Goal: Task Accomplishment & Management: Use online tool/utility

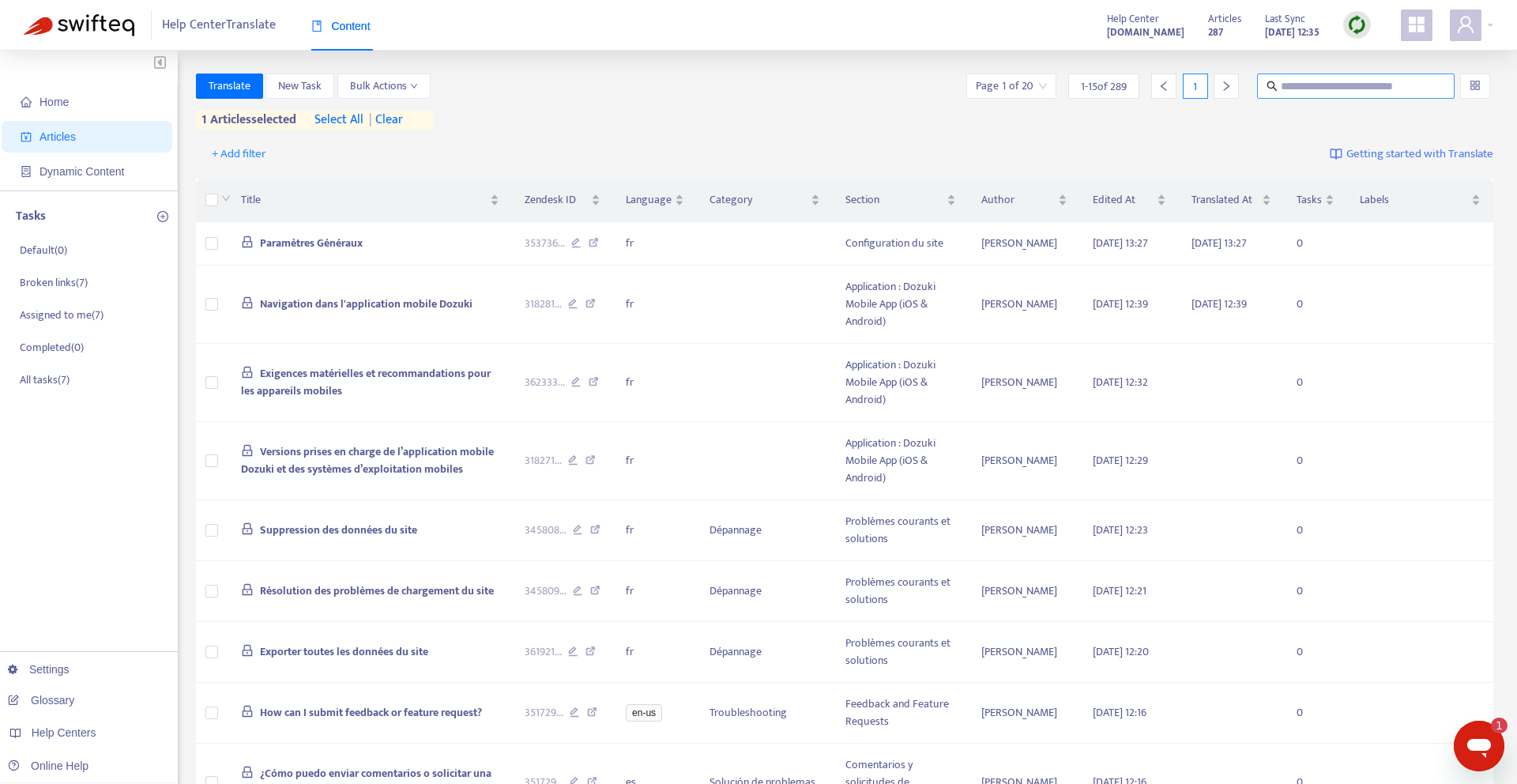
click at [1367, 87] on input "text" at bounding box center [1356, 86] width 152 height 18
paste input "**********"
type input "**********"
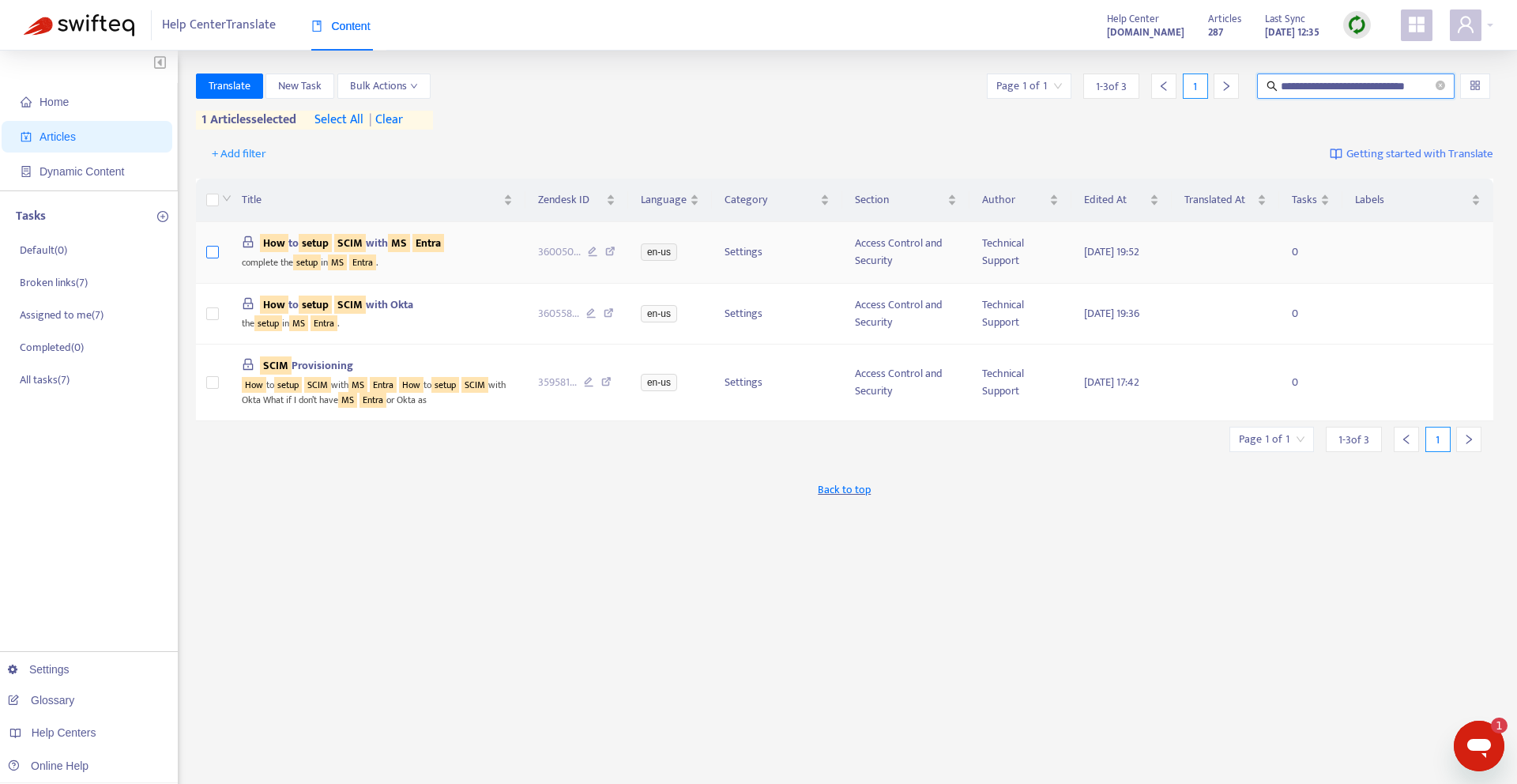
scroll to position [0, 0]
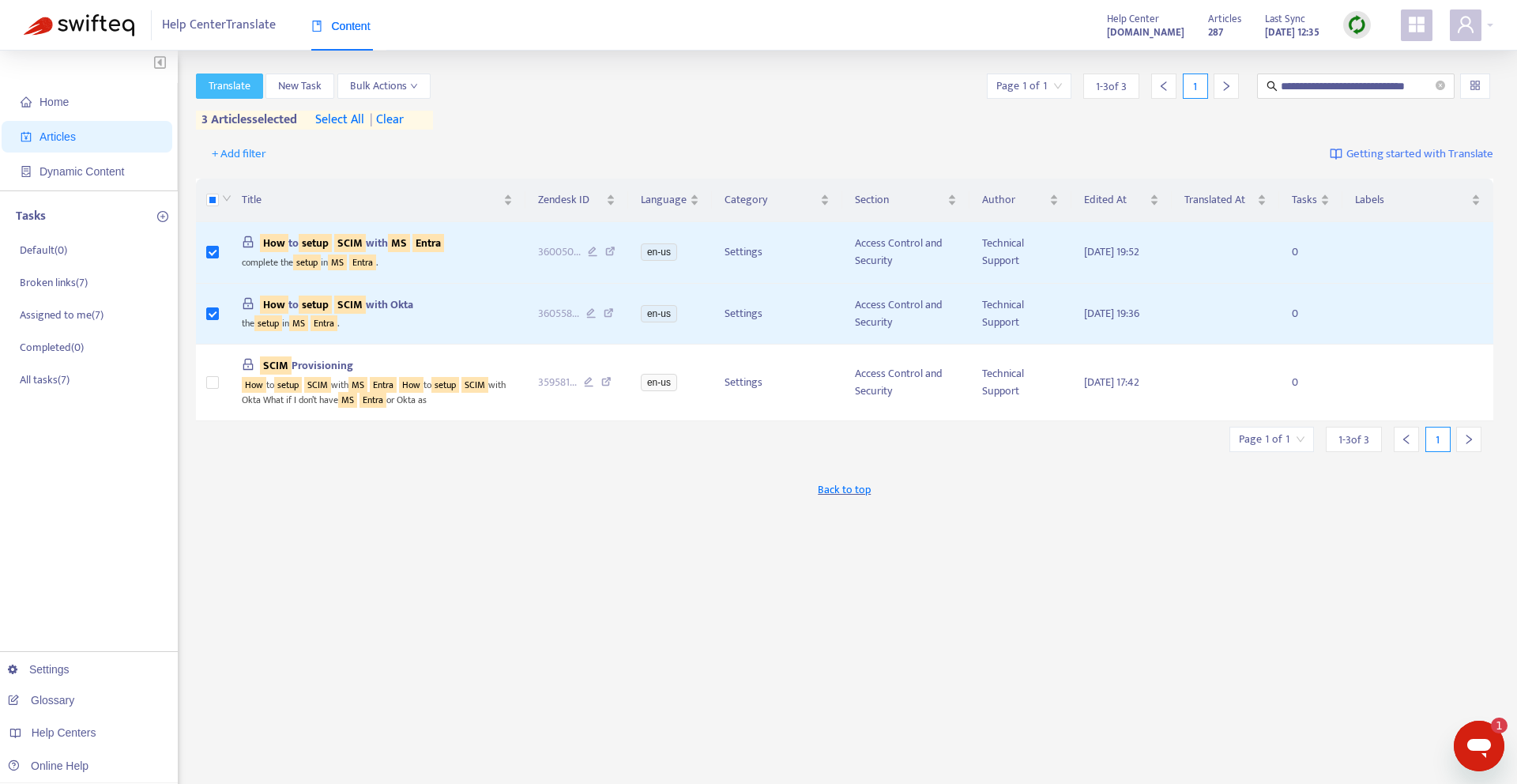
click at [214, 88] on span "Translate" at bounding box center [230, 86] width 42 height 18
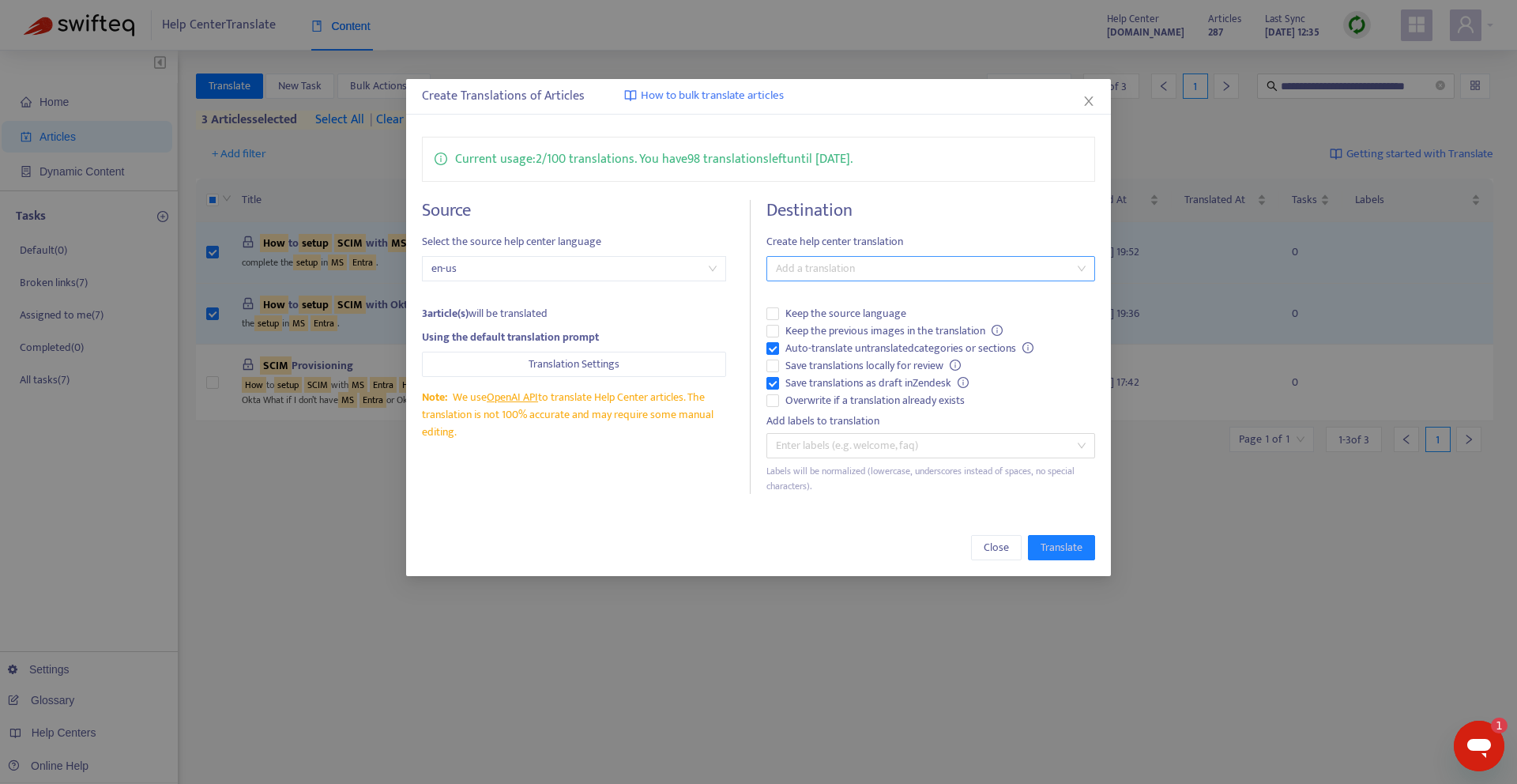
click at [854, 266] on div at bounding box center [922, 268] width 305 height 19
click at [836, 320] on div "French ( fr )" at bounding box center [930, 326] width 303 height 18
drag, startPoint x: 771, startPoint y: 391, endPoint x: 780, endPoint y: 392, distance: 9.1
click at [771, 391] on label "Save translations as draft in Zendesk" at bounding box center [930, 384] width 329 height 18
click at [1076, 542] on span "Translate" at bounding box center [1061, 548] width 42 height 18
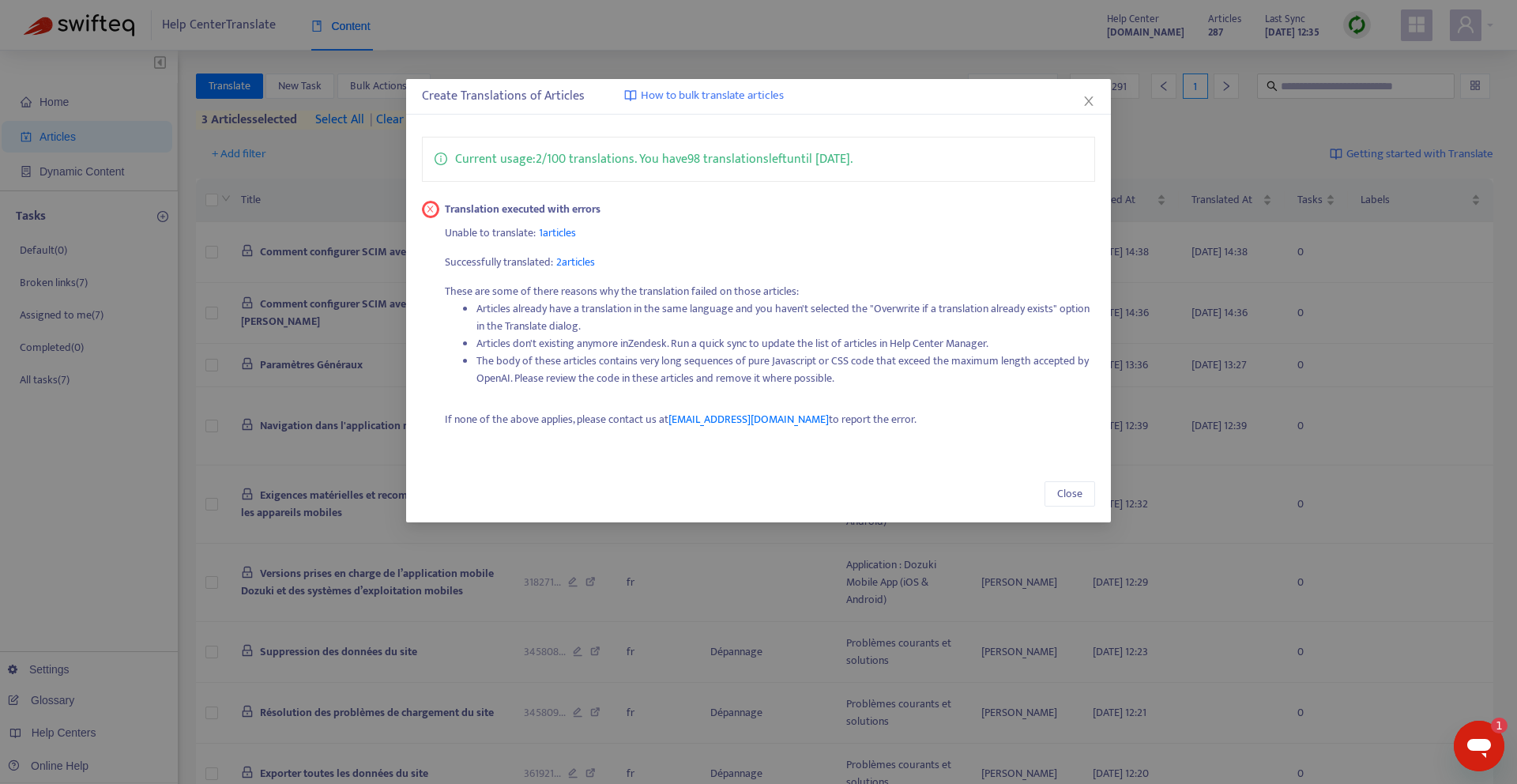
click at [571, 235] on span "1 articles" at bounding box center [557, 233] width 37 height 19
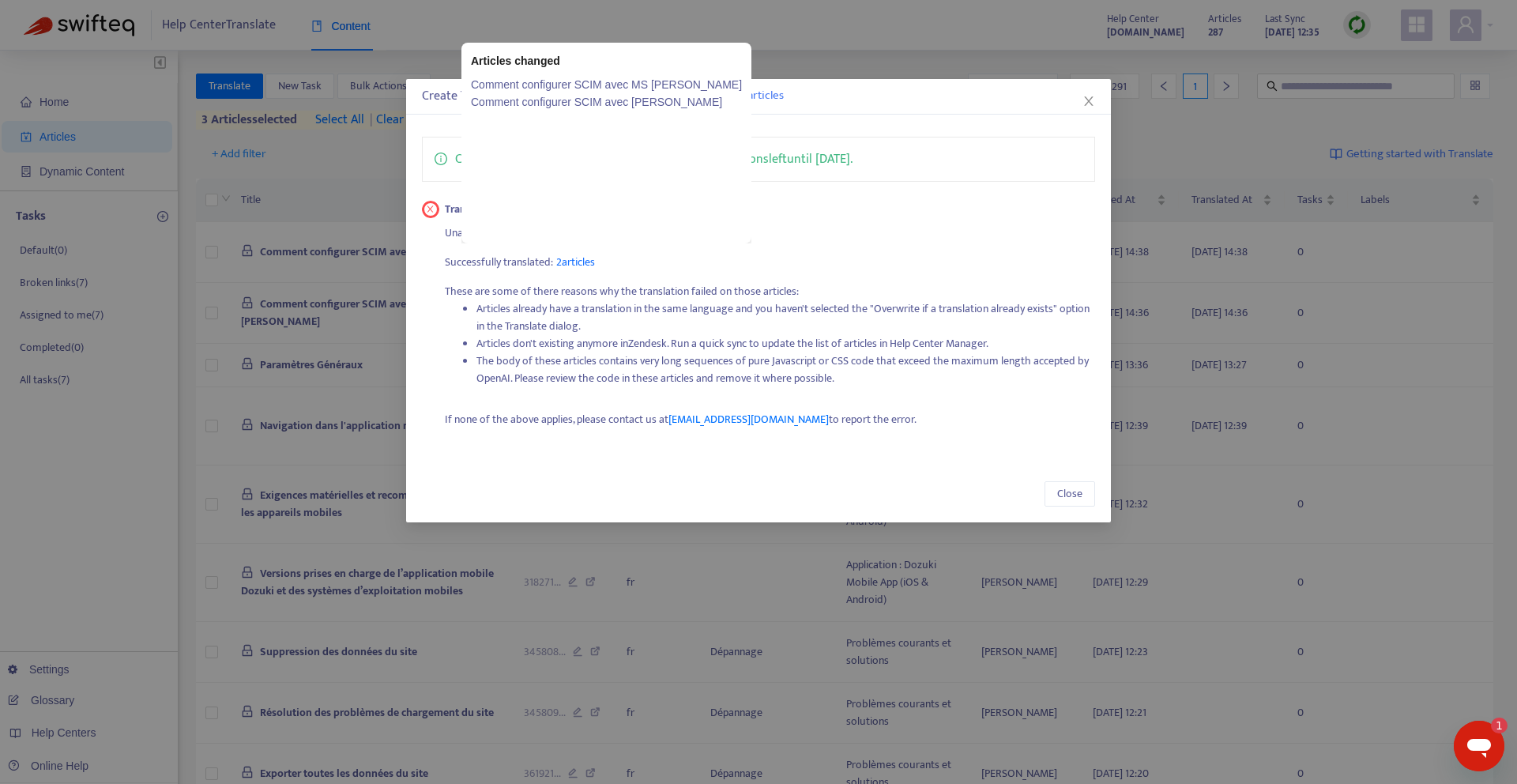
click at [580, 264] on span "2 articles" at bounding box center [575, 262] width 38 height 19
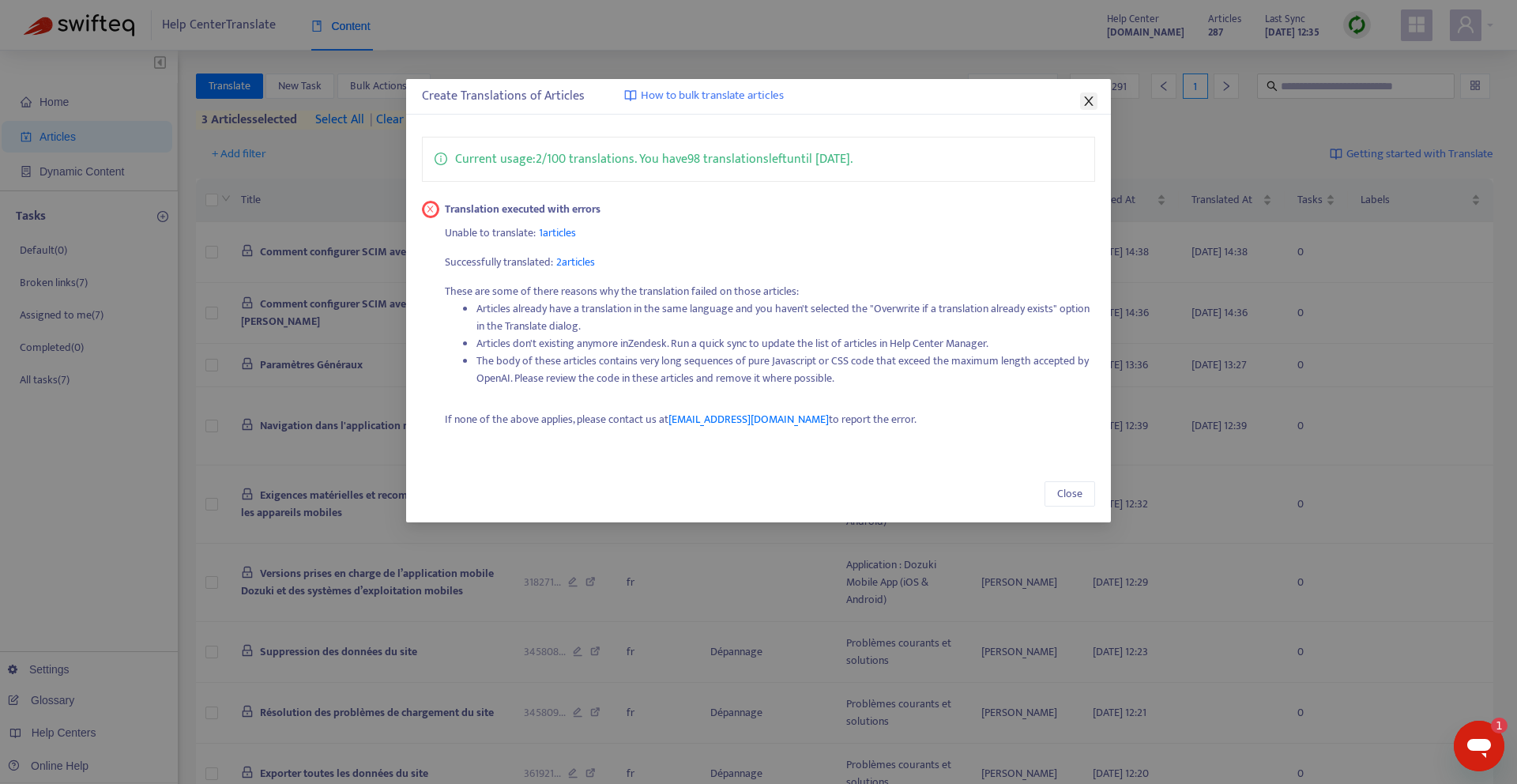
click at [1093, 107] on icon "close" at bounding box center [1088, 101] width 13 height 13
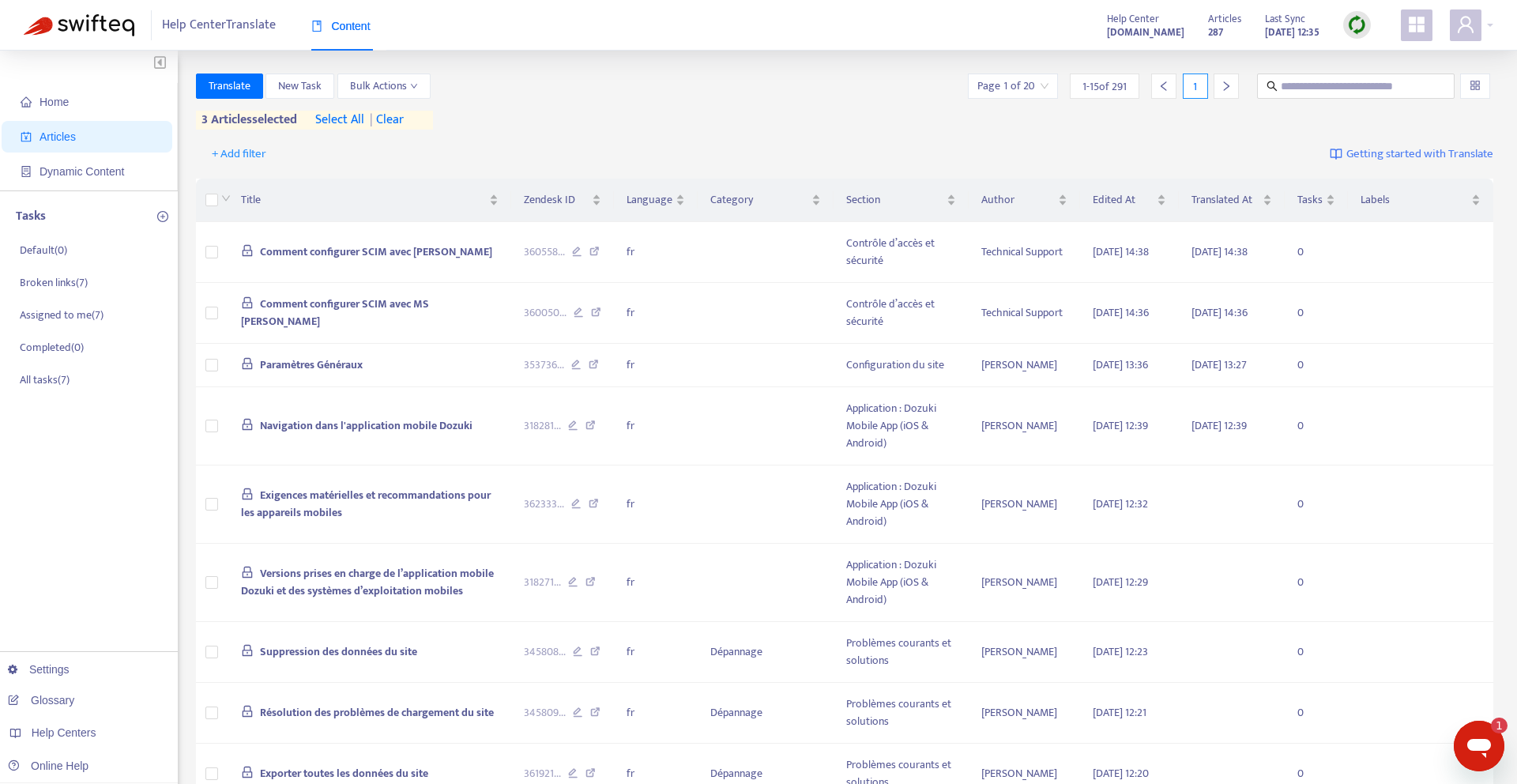
click at [402, 124] on span "| clear" at bounding box center [384, 120] width 39 height 19
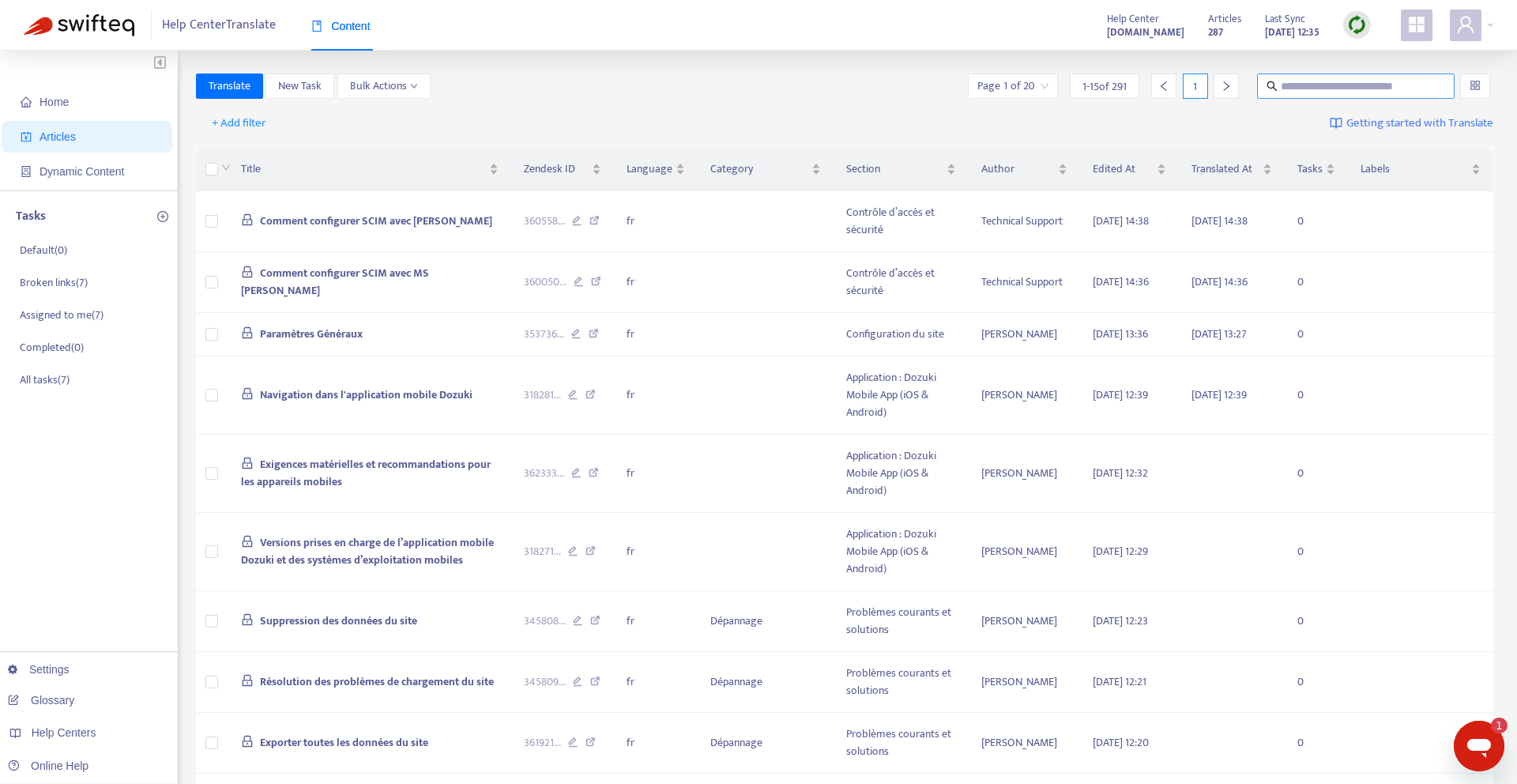
click at [1381, 92] on input "text" at bounding box center [1356, 86] width 152 height 18
paste input "**********"
type input "**********"
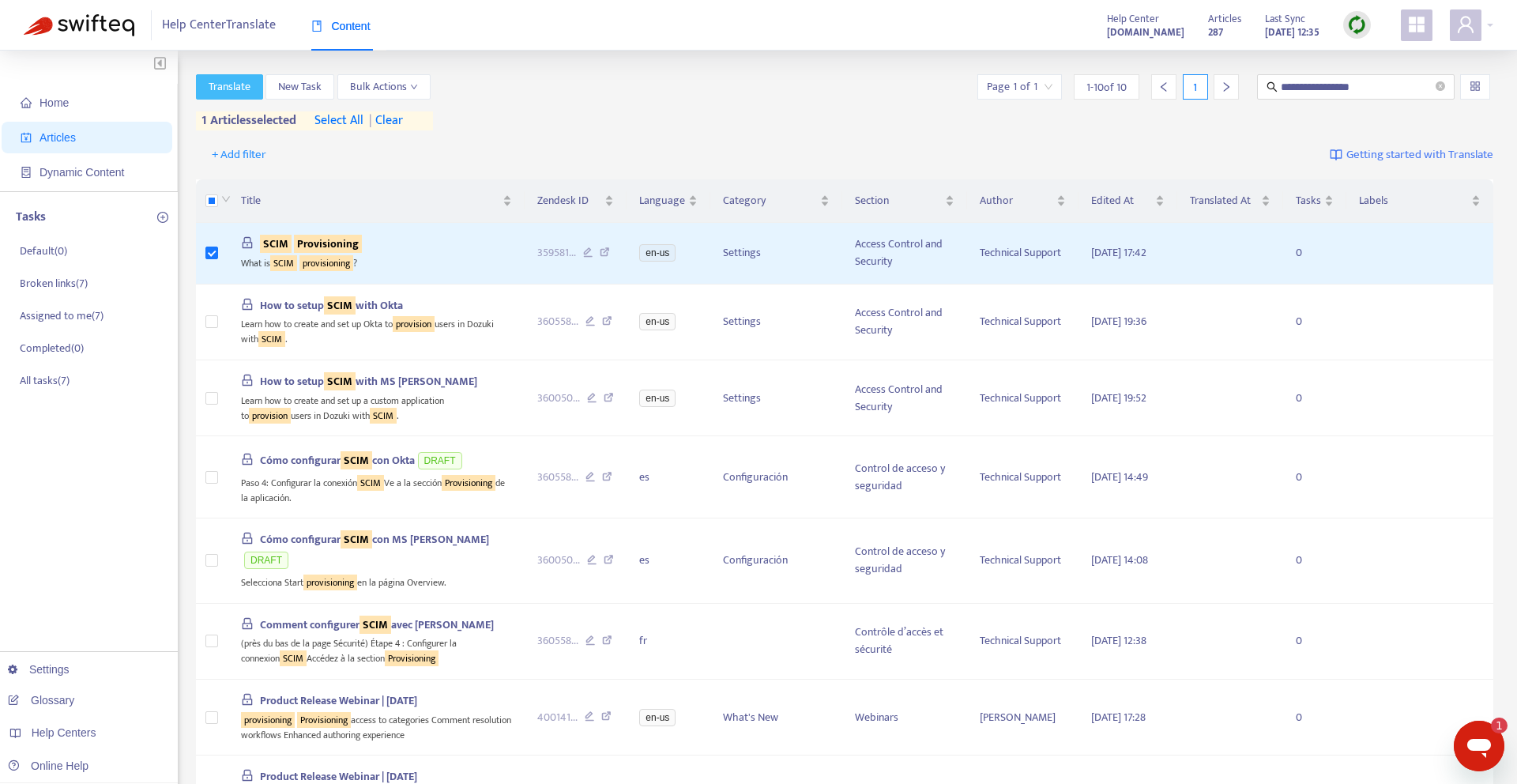
click at [221, 89] on span "Translate" at bounding box center [230, 87] width 42 height 18
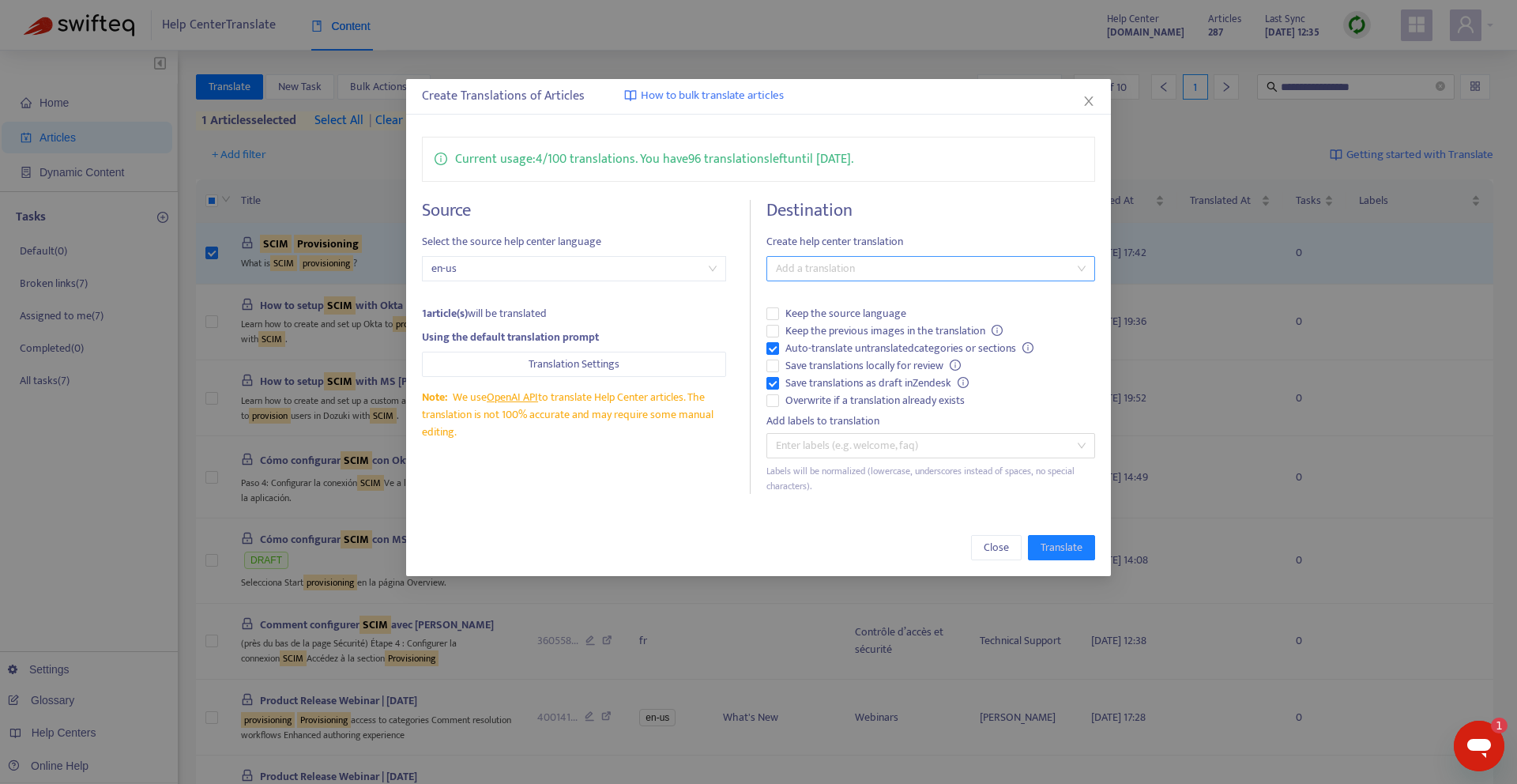
click at [825, 276] on div at bounding box center [922, 268] width 305 height 19
drag, startPoint x: 811, startPoint y: 327, endPoint x: 801, endPoint y: 327, distance: 10.0
click at [811, 327] on div "French ( fr )" at bounding box center [930, 326] width 303 height 18
click at [772, 340] on label "Auto-translate untranslated categories or sections" at bounding box center [930, 348] width 329 height 18
drag, startPoint x: 1075, startPoint y: 549, endPoint x: 1068, endPoint y: 535, distance: 15.7
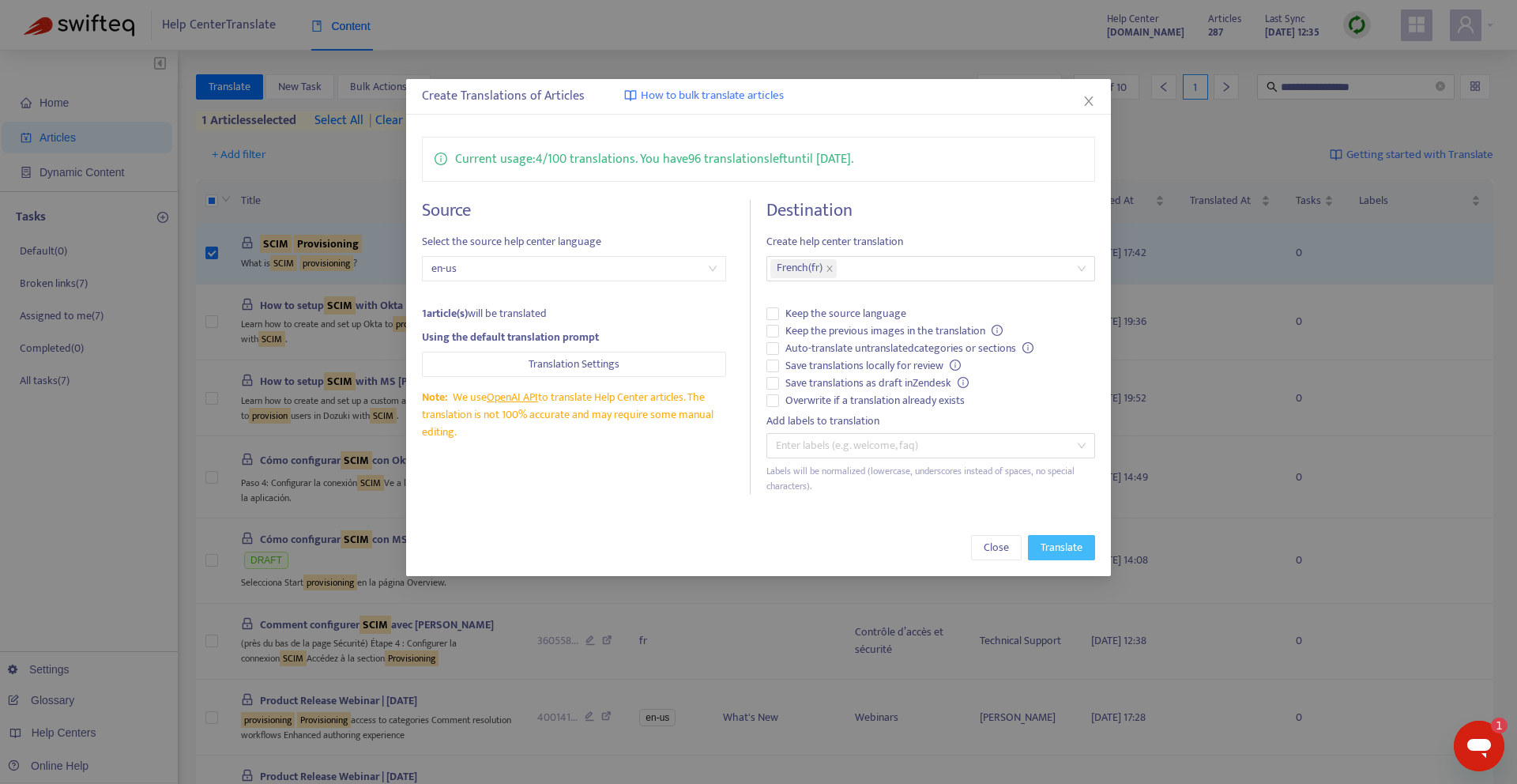
click at [1074, 549] on span "Translate" at bounding box center [1061, 548] width 42 height 18
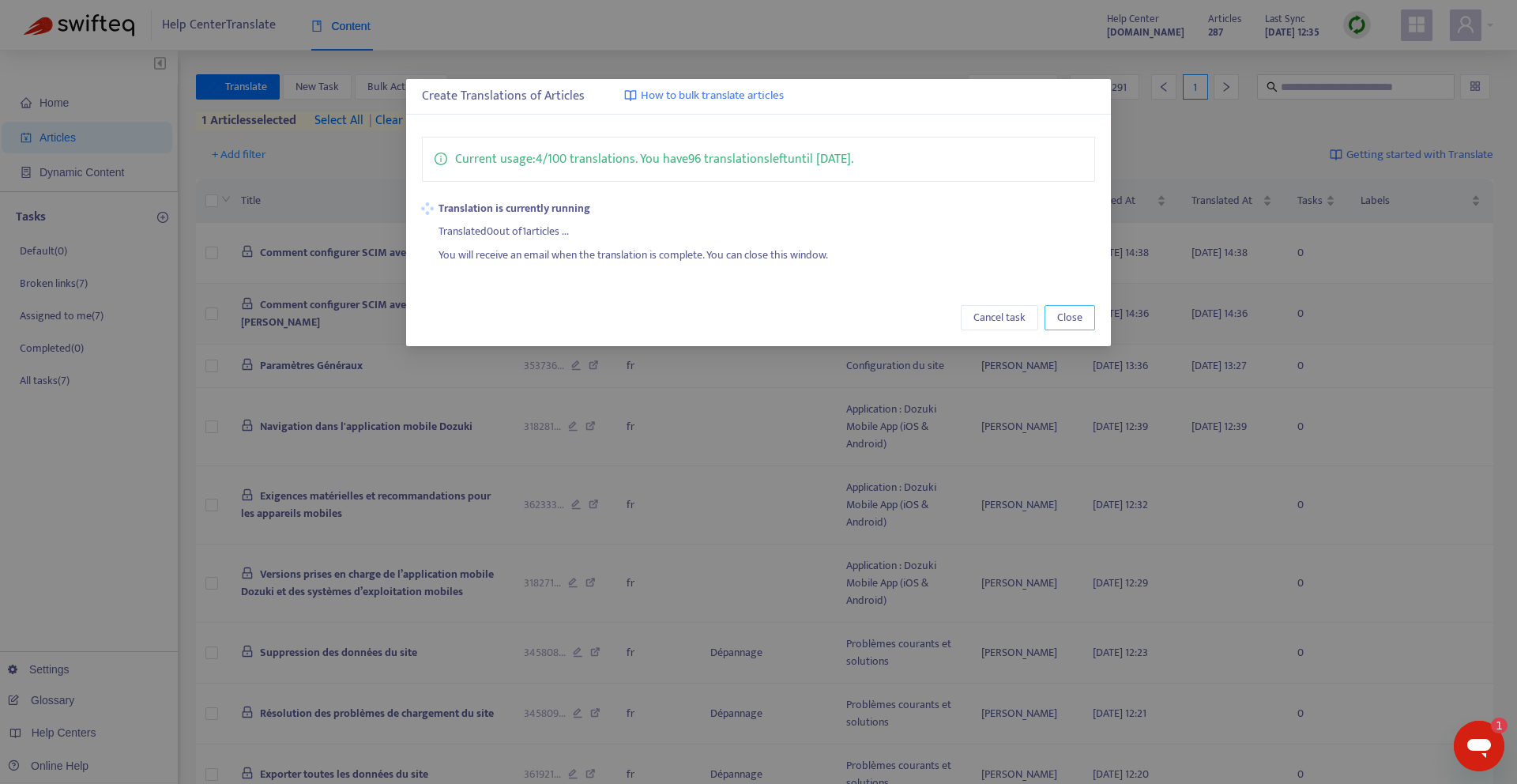
click at [1060, 320] on span "Close" at bounding box center [1070, 318] width 26 height 18
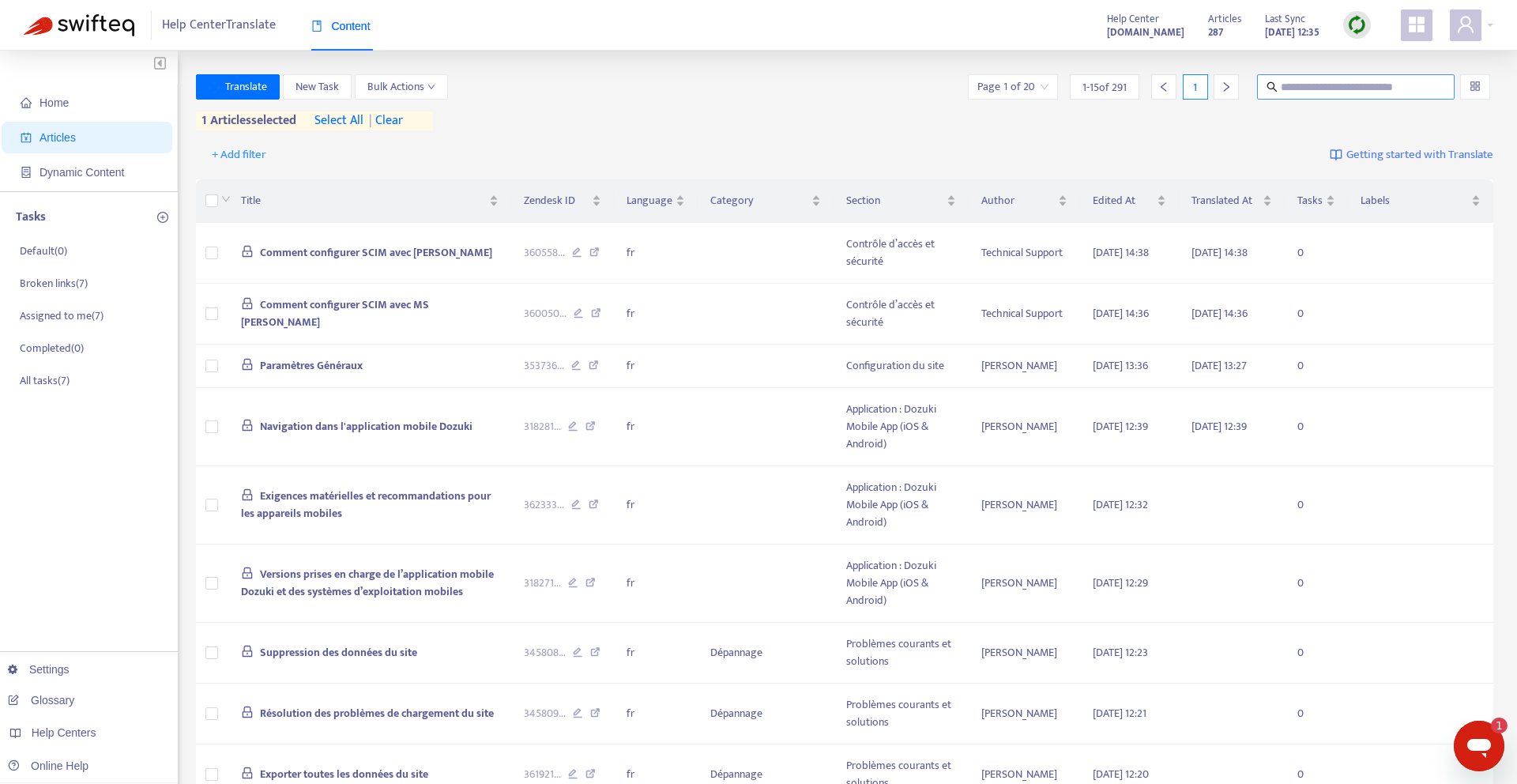
click at [1327, 84] on input "text" at bounding box center [1356, 87] width 152 height 18
paste input "**********"
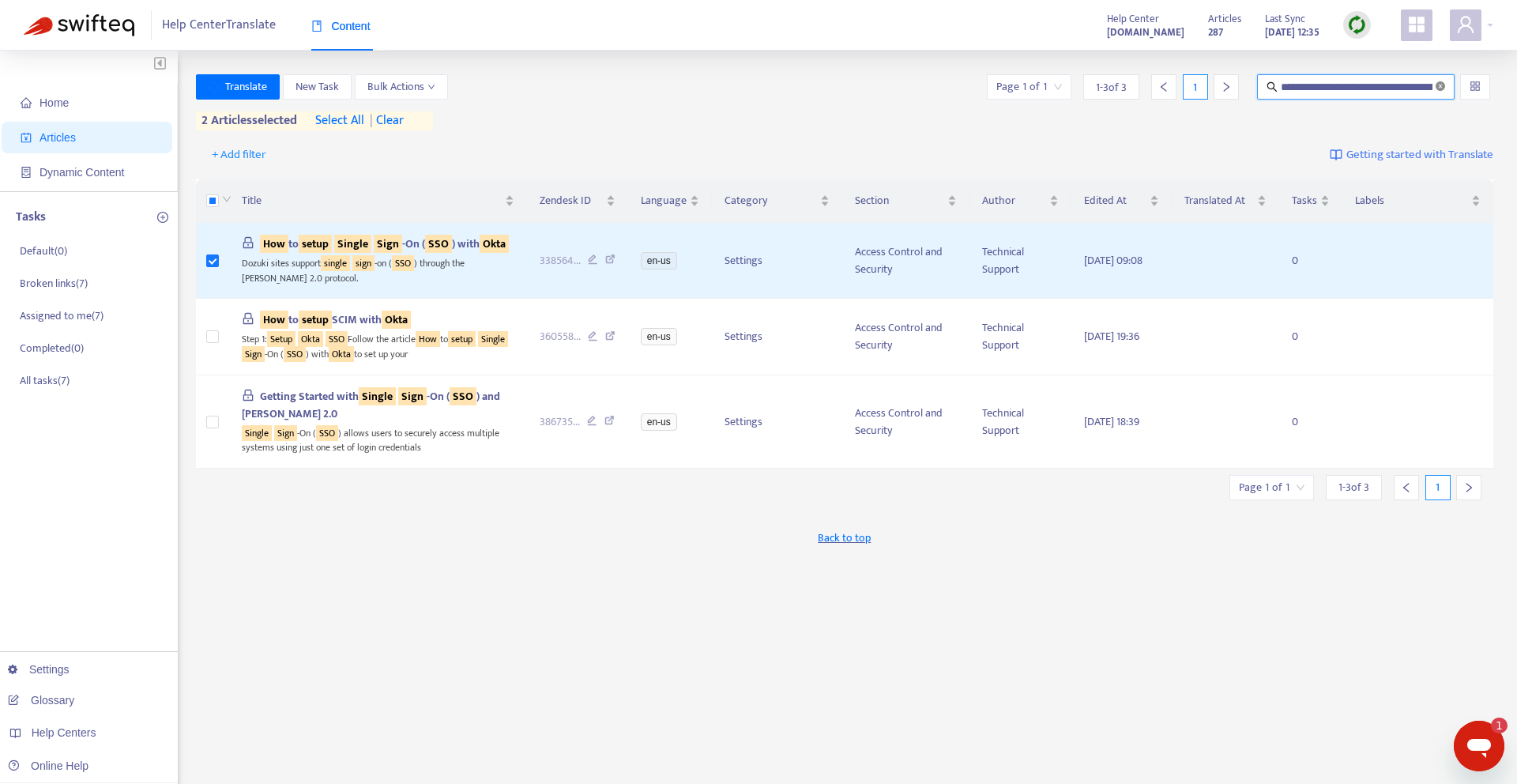
scroll to position [0, 80]
drag, startPoint x: 1427, startPoint y: 87, endPoint x: 1439, endPoint y: 85, distance: 12.2
click at [1440, 85] on span "**********" at bounding box center [1355, 87] width 197 height 26
click at [1413, 86] on input "**********" at bounding box center [1356, 87] width 152 height 18
click at [1413, 87] on input "**********" at bounding box center [1356, 87] width 152 height 18
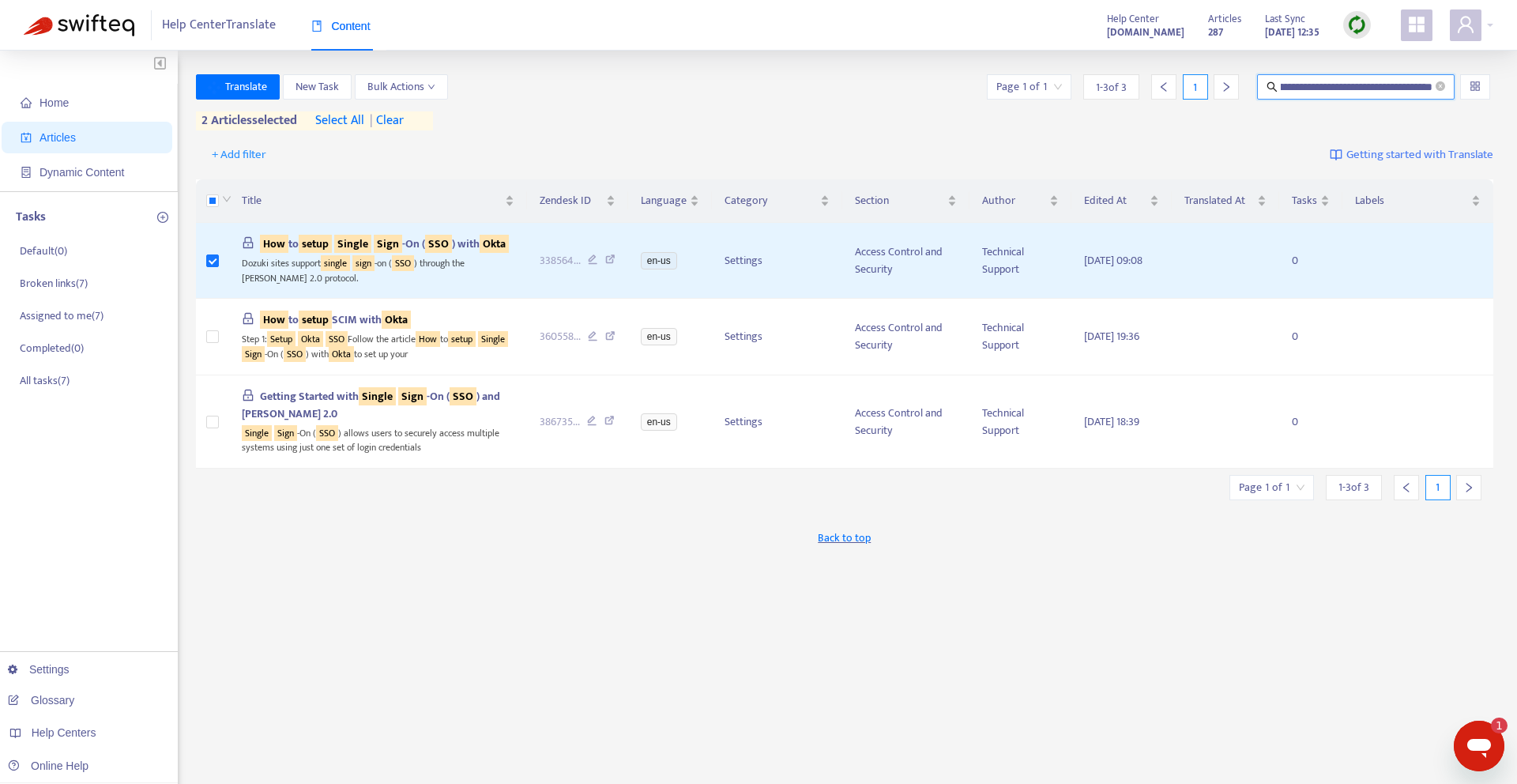
scroll to position [0, 83]
type input "**********"
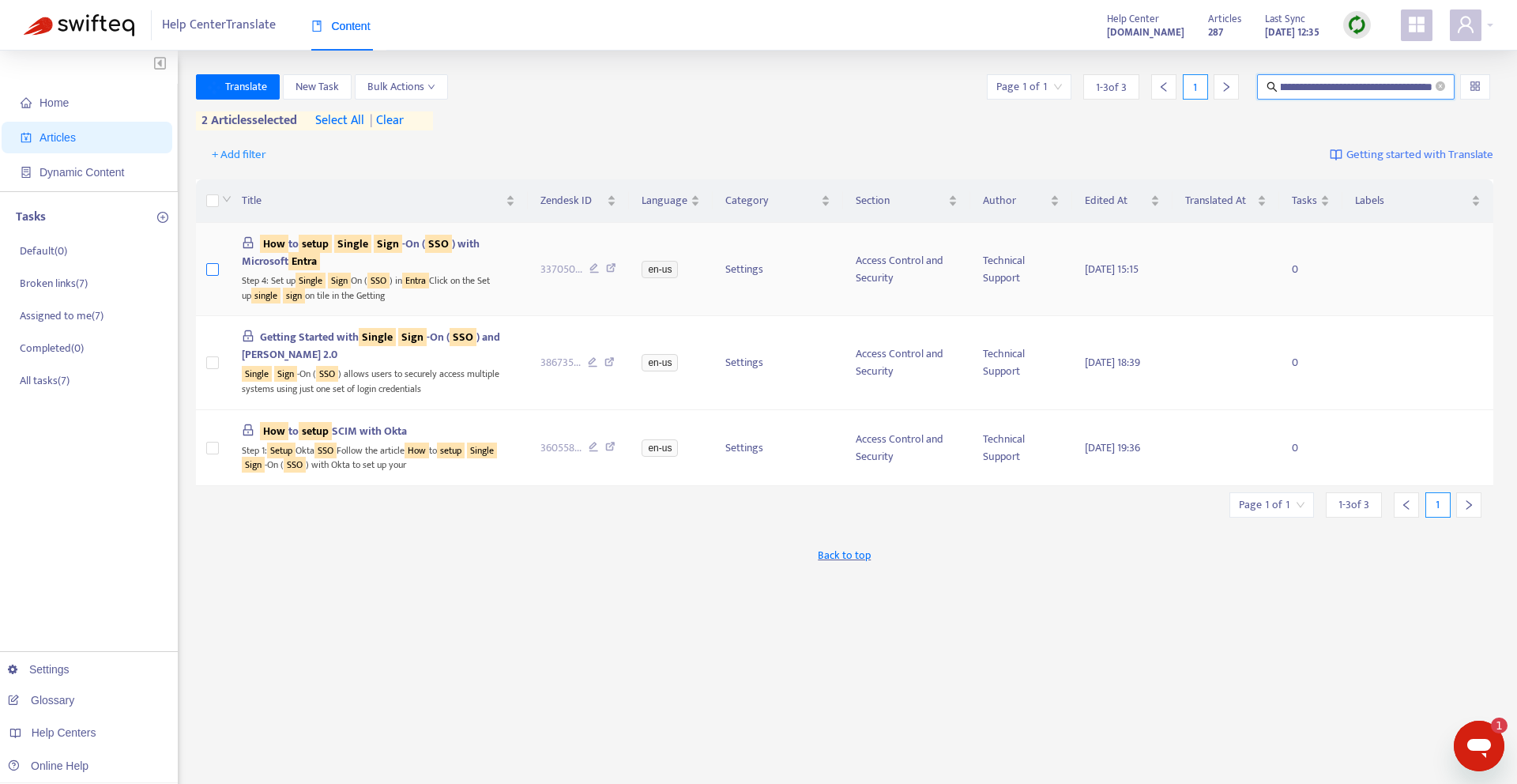
scroll to position [0, 0]
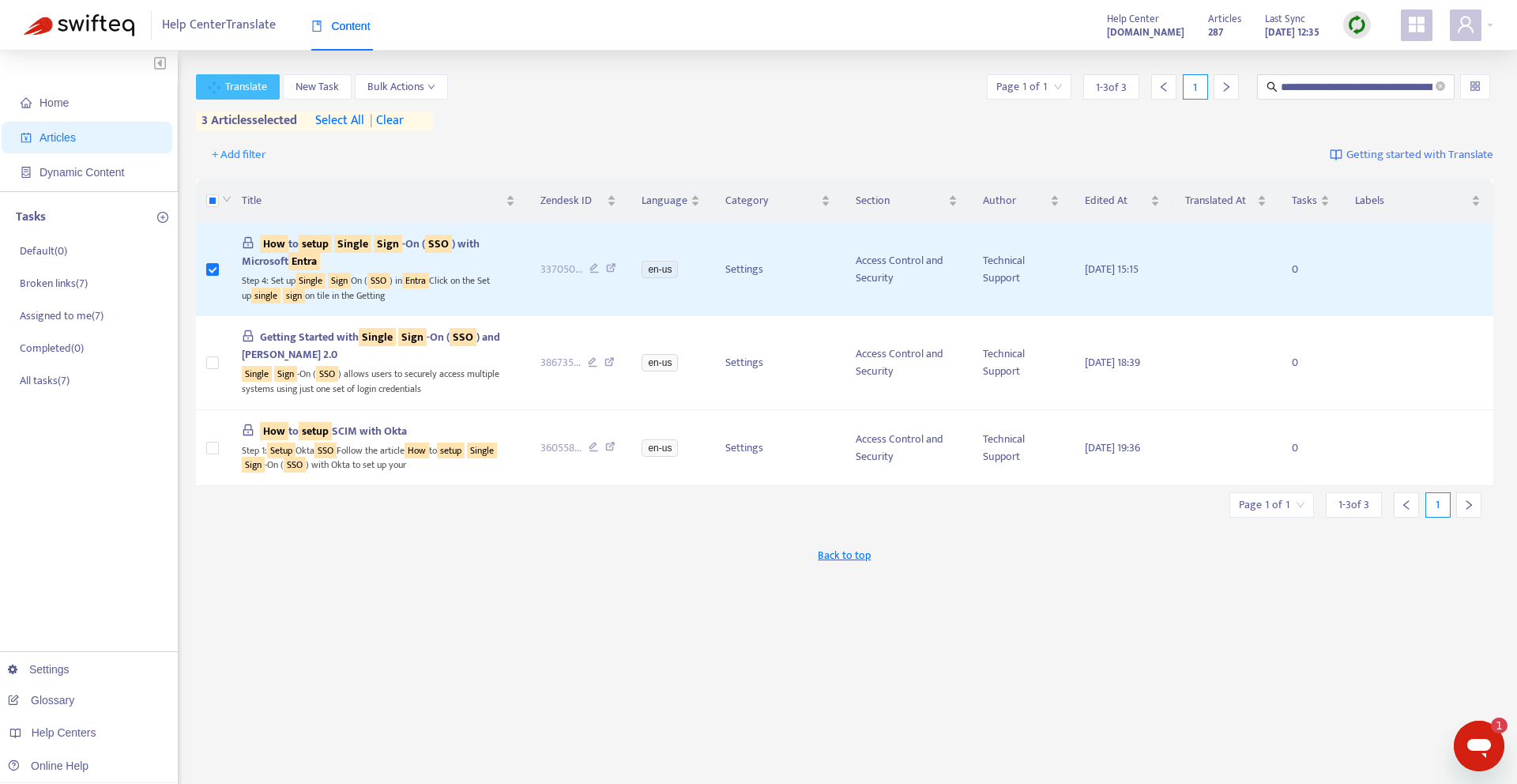
click at [241, 97] on button "Translate" at bounding box center [238, 87] width 84 height 26
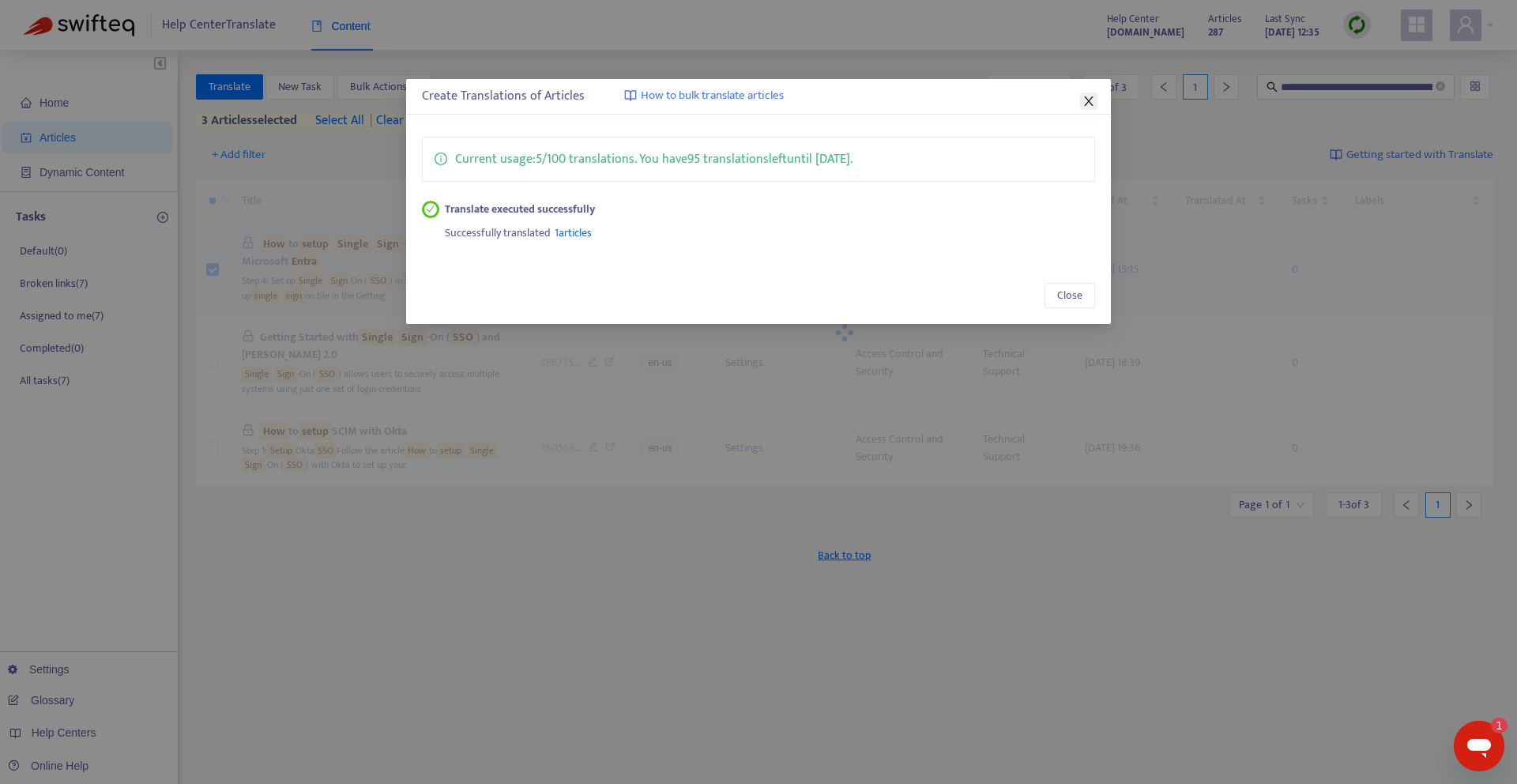
click at [1084, 99] on icon "close" at bounding box center [1088, 101] width 13 height 13
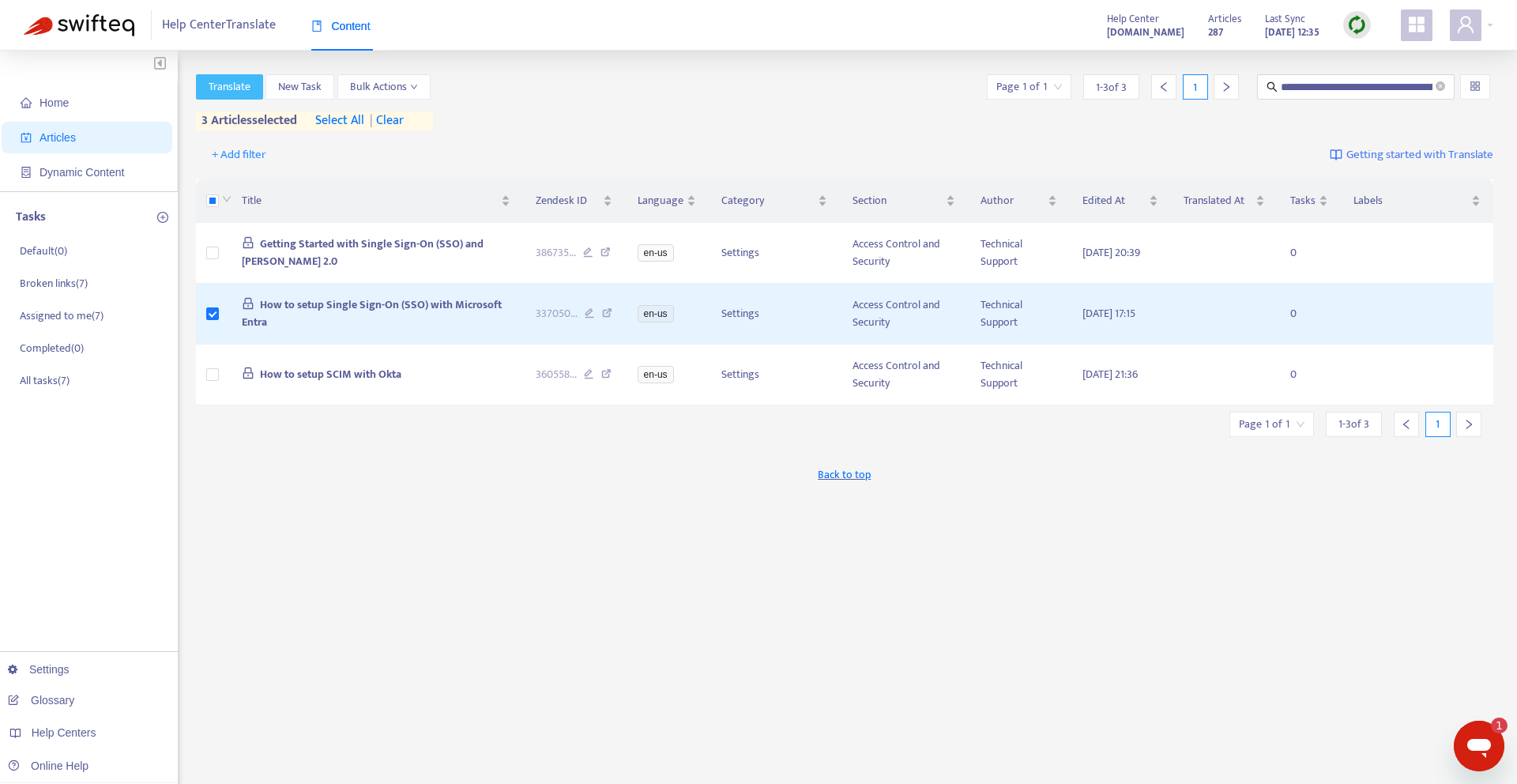
click at [220, 75] on button "Translate" at bounding box center [230, 87] width 67 height 26
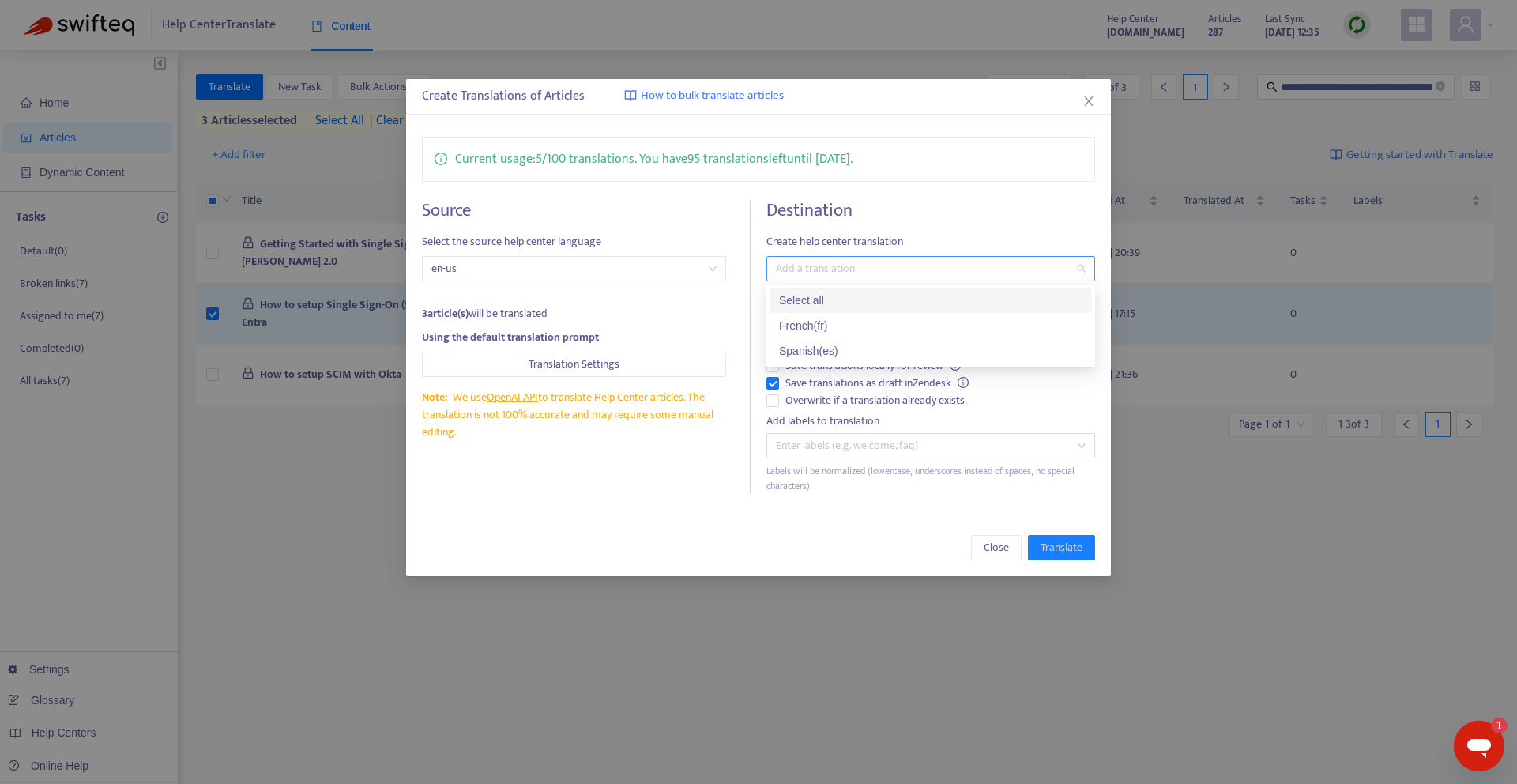
click at [828, 271] on div at bounding box center [922, 268] width 305 height 19
click at [821, 329] on div "French ( fr )" at bounding box center [930, 326] width 303 height 18
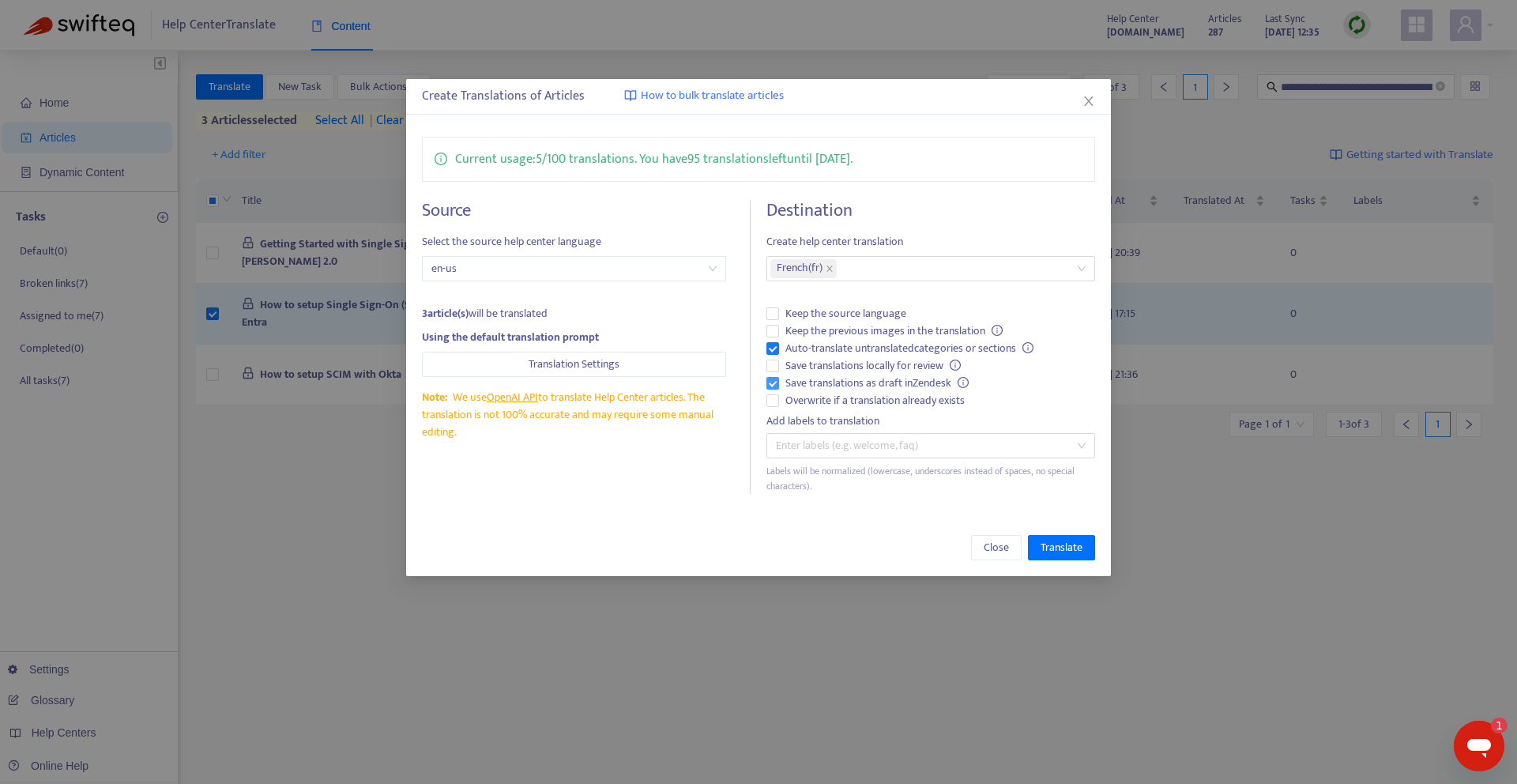
click at [774, 392] on label "Overwrite if a translation already exists" at bounding box center [930, 400] width 329 height 18
drag, startPoint x: 775, startPoint y: 407, endPoint x: 878, endPoint y: 460, distance: 115.8
click at [776, 407] on label "Overwrite if a translation already exists" at bounding box center [930, 400] width 329 height 18
click at [1060, 542] on span "Translate" at bounding box center [1061, 548] width 42 height 18
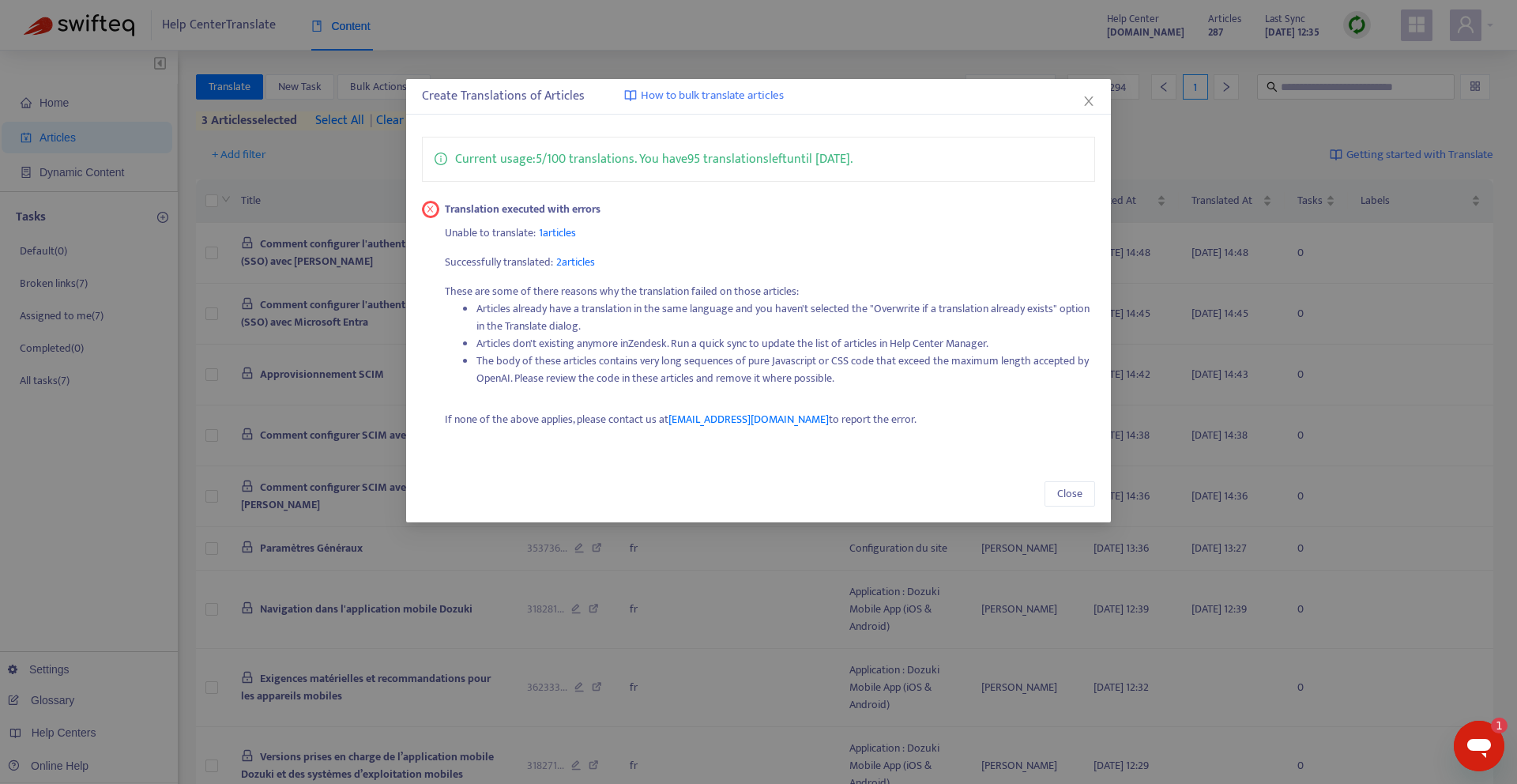
drag, startPoint x: 1085, startPoint y: 98, endPoint x: 622, endPoint y: 139, distance: 464.8
click at [1085, 98] on icon "close" at bounding box center [1088, 101] width 13 height 13
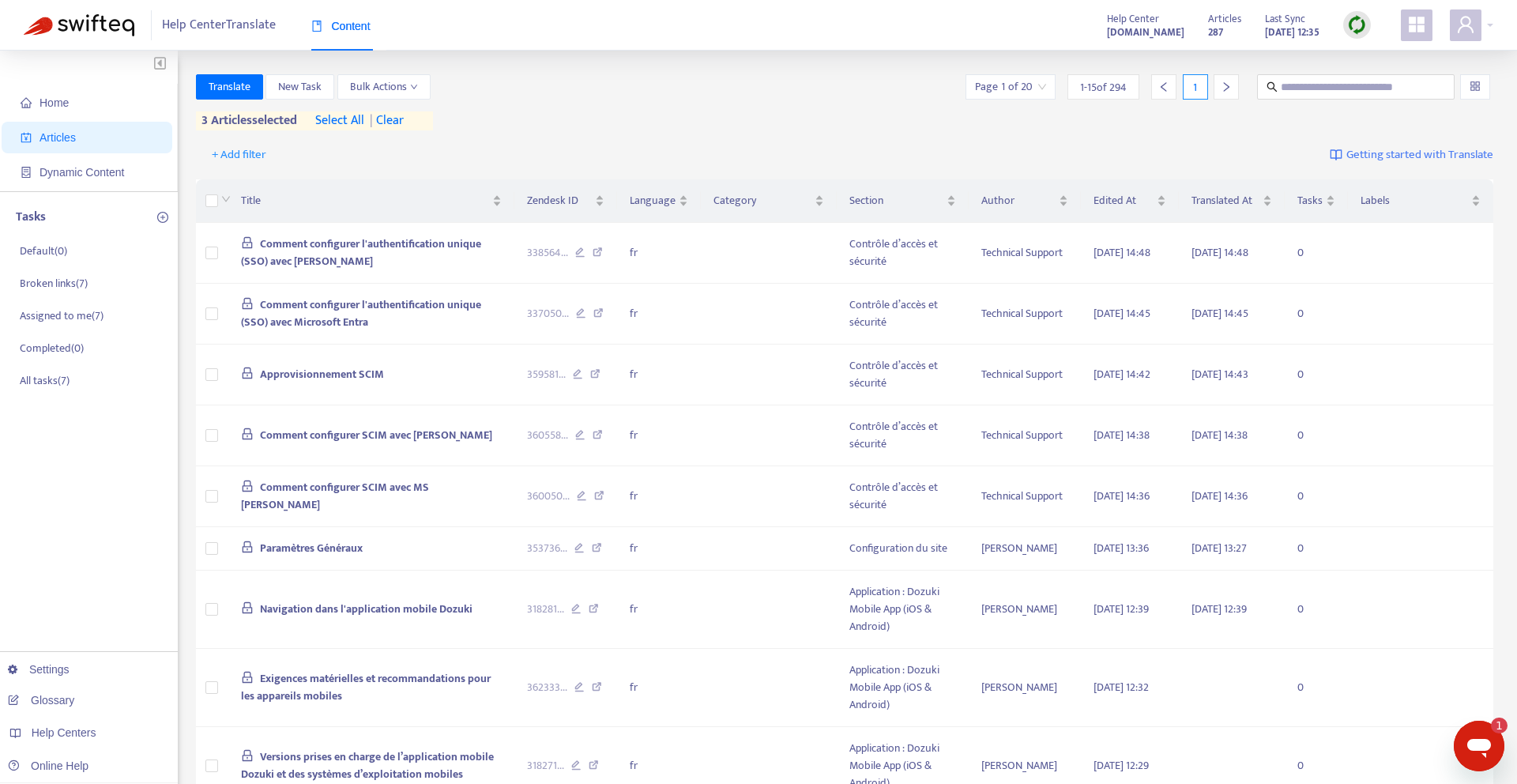
click at [395, 116] on span "| clear" at bounding box center [384, 121] width 39 height 19
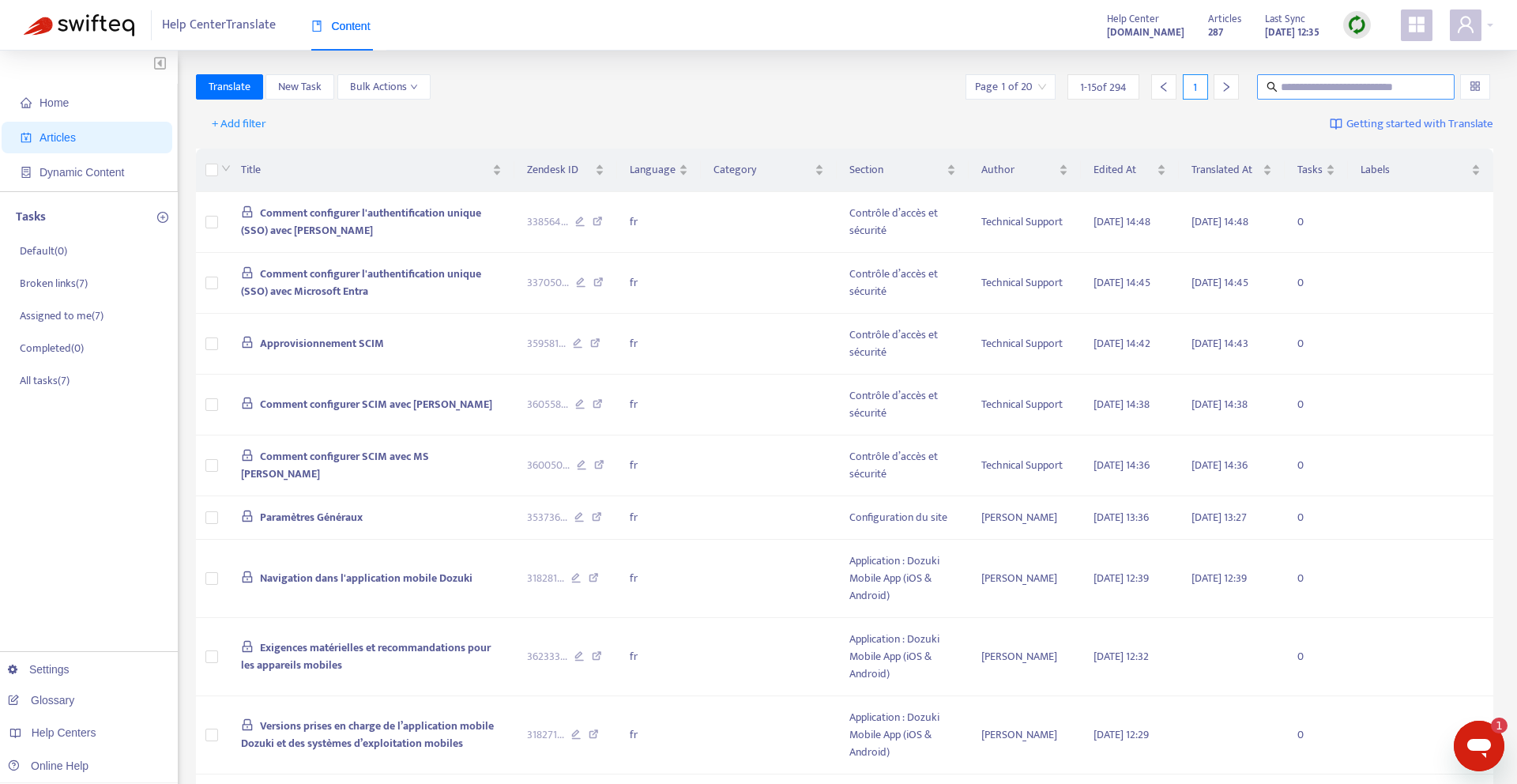
click at [1401, 87] on input "text" at bounding box center [1356, 87] width 152 height 18
paste input "**********"
type input "**********"
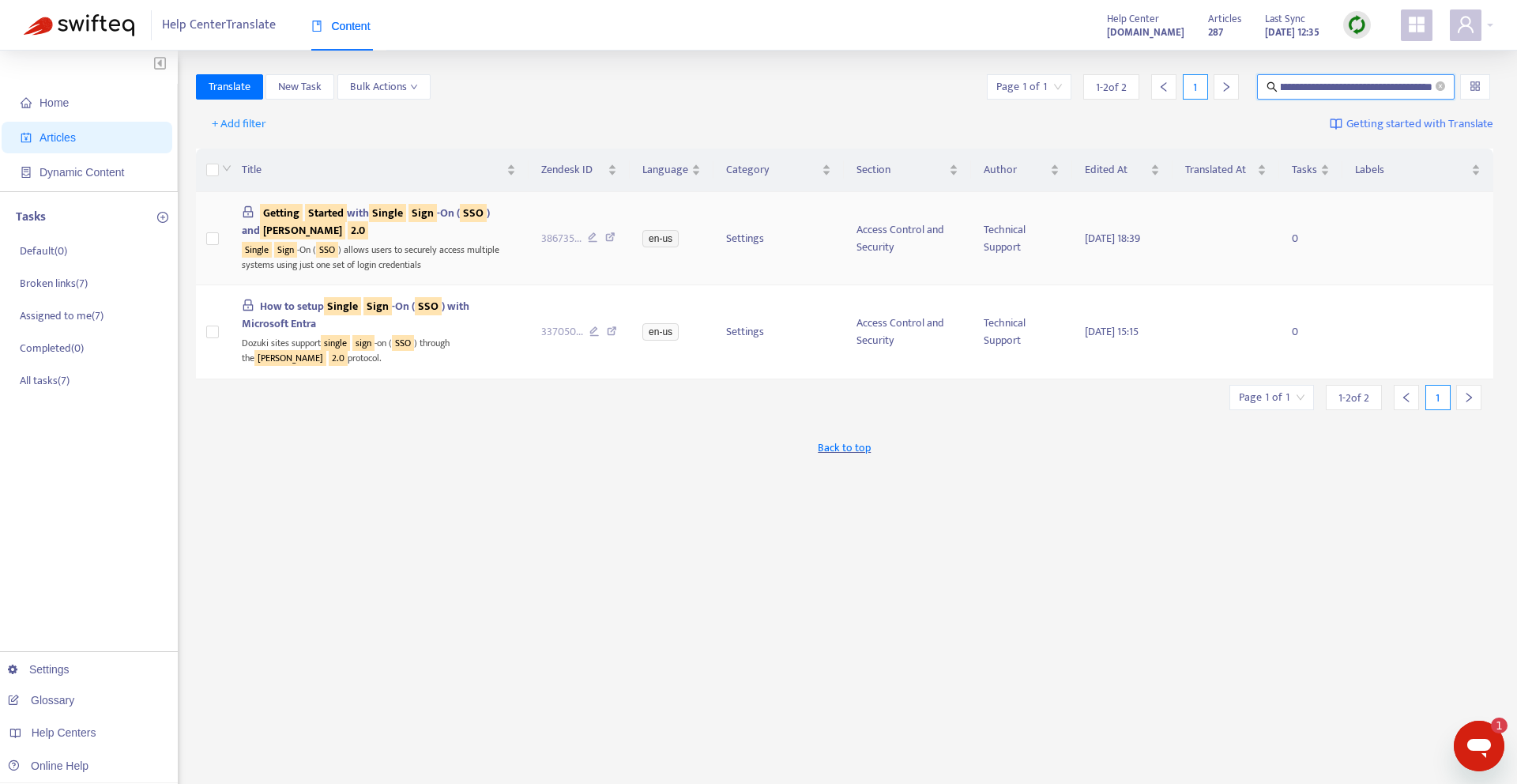
click at [371, 221] on span "Getting Started with Single Sign -On ( SSO ) and [PERSON_NAME] 2.0" at bounding box center [366, 222] width 249 height 35
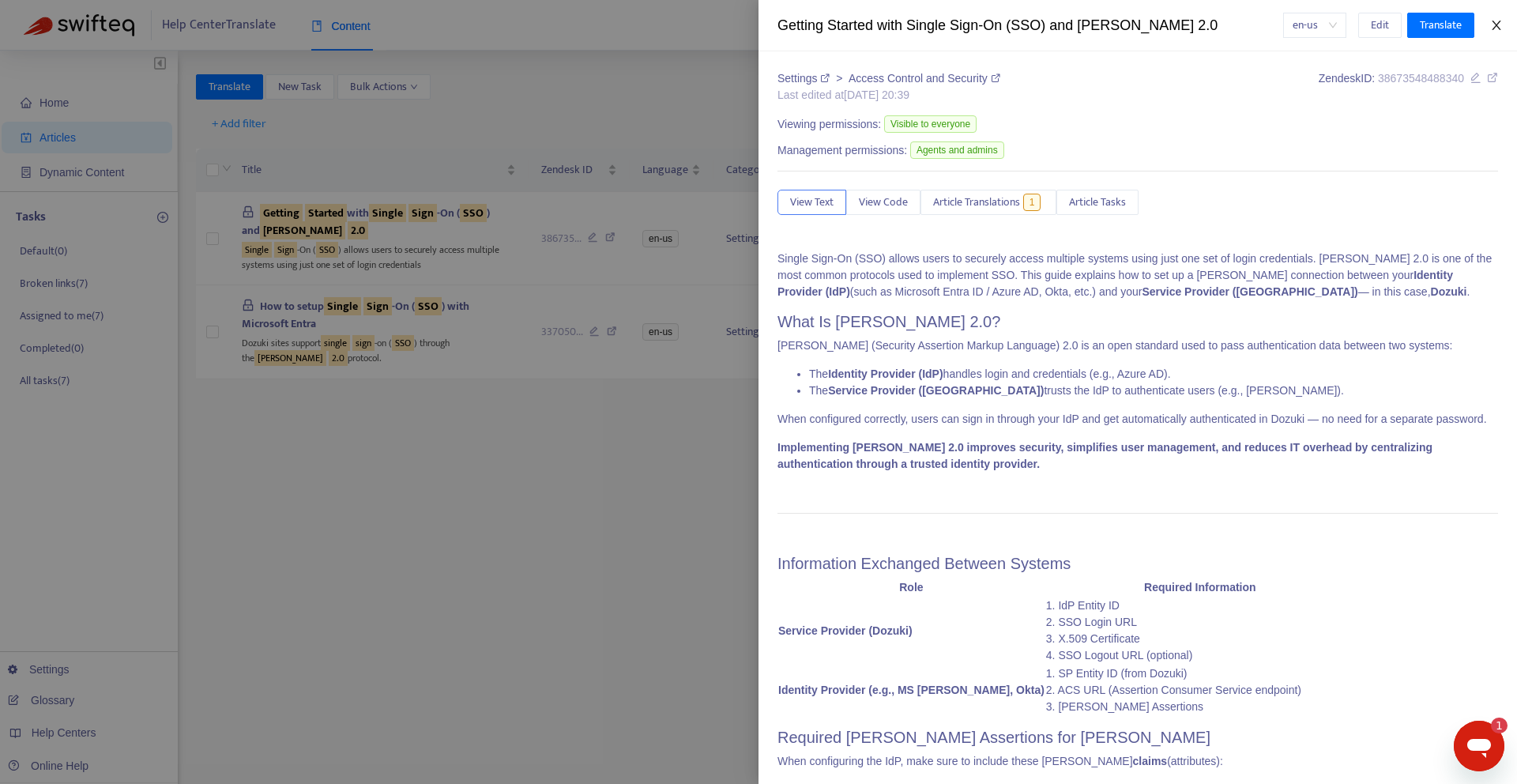
drag, startPoint x: 1498, startPoint y: 14, endPoint x: 1492, endPoint y: 23, distance: 10.8
click at [1498, 14] on div "Getting Started with Single Sign-On (SSO) and [PERSON_NAME] 2.0 en-us Edit Tran…" at bounding box center [1137, 26] width 758 height 51
drag, startPoint x: 1491, startPoint y: 30, endPoint x: 821, endPoint y: 104, distance: 674.1
click at [1491, 30] on icon "close" at bounding box center [1496, 25] width 13 height 13
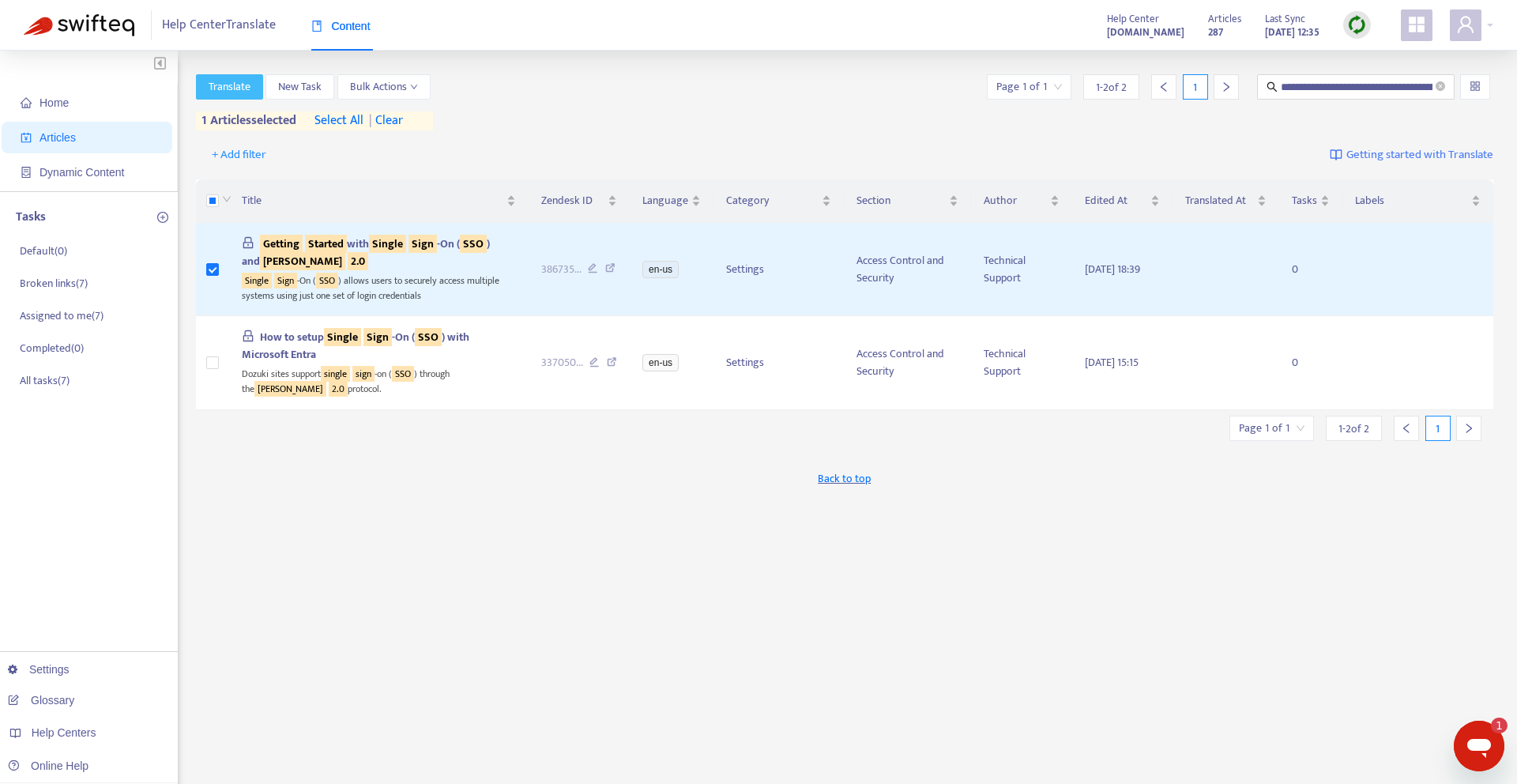
click at [231, 86] on span "Translate" at bounding box center [230, 87] width 42 height 18
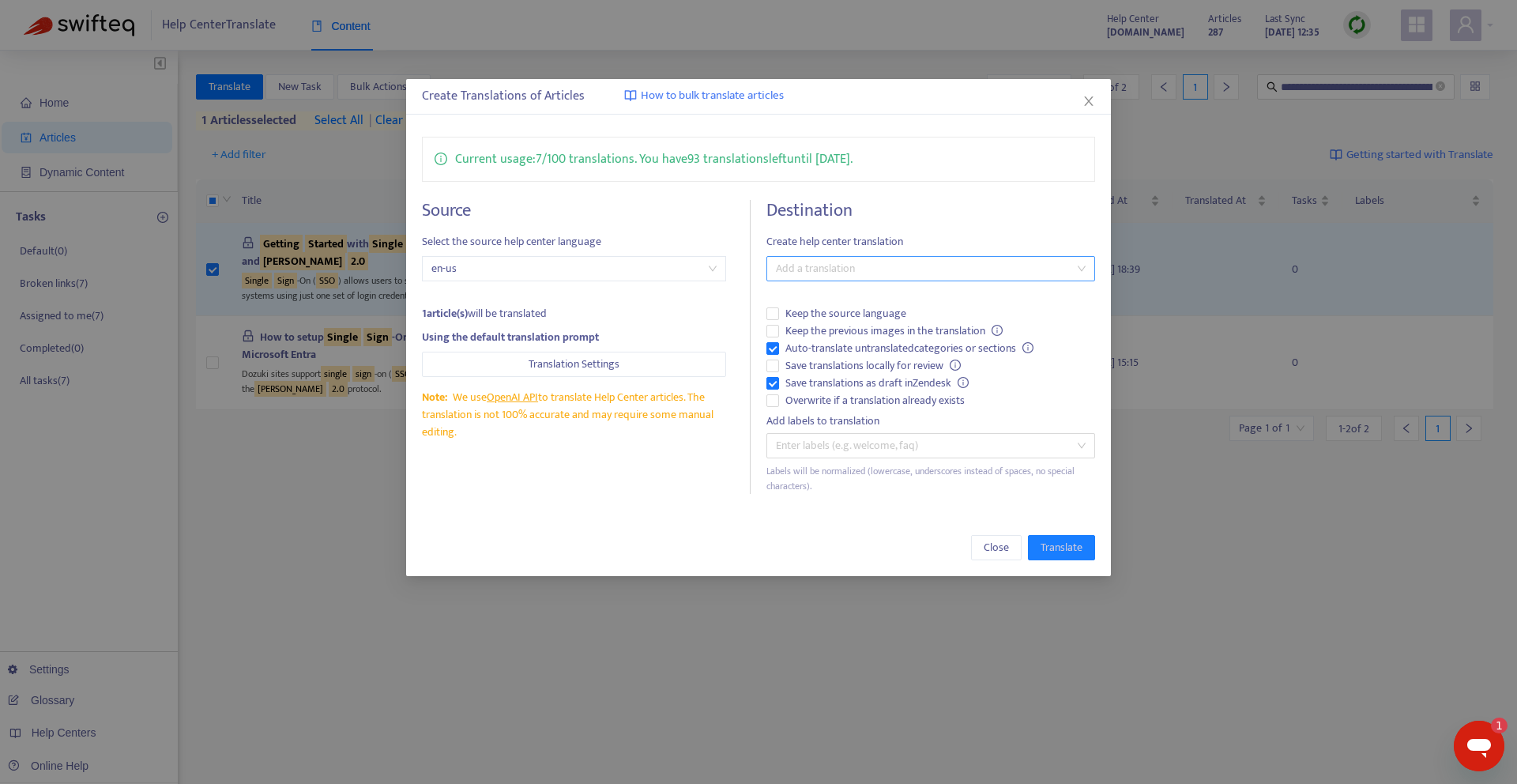
click at [768, 270] on div "Add a translation" at bounding box center [930, 269] width 329 height 26
drag, startPoint x: 809, startPoint y: 333, endPoint x: 799, endPoint y: 336, distance: 10.4
click at [809, 333] on div "French ( fr )" at bounding box center [930, 326] width 303 height 18
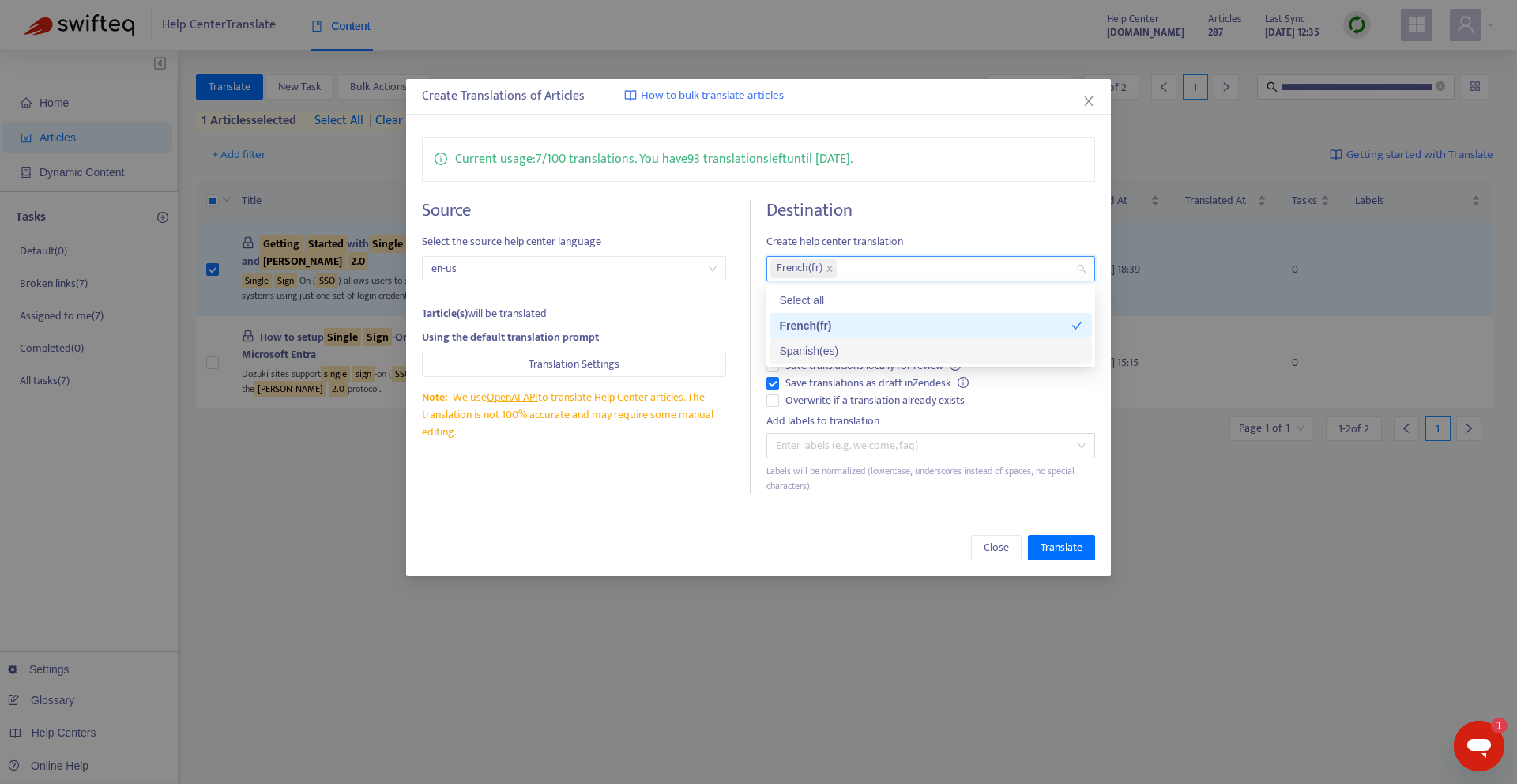
click at [761, 362] on div "Source Select the source help center language en-us 1 article(s) will be transl…" at bounding box center [758, 347] width 674 height 294
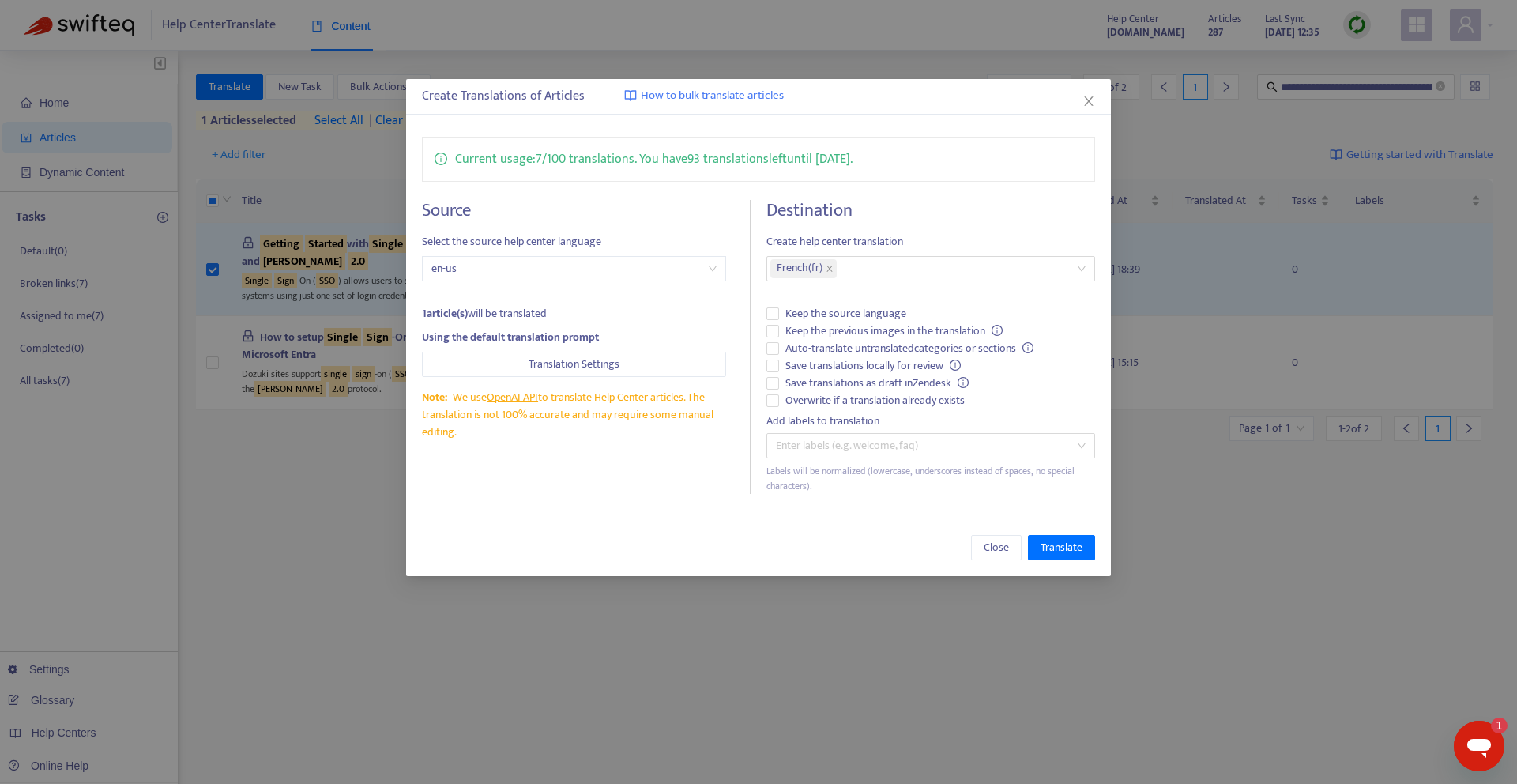
drag, startPoint x: 1116, startPoint y: 570, endPoint x: 1069, endPoint y: 549, distance: 51.5
click at [1116, 570] on div "Create Translations of Articles How to bulk translate articles Current usage: 7…" at bounding box center [758, 392] width 1517 height 784
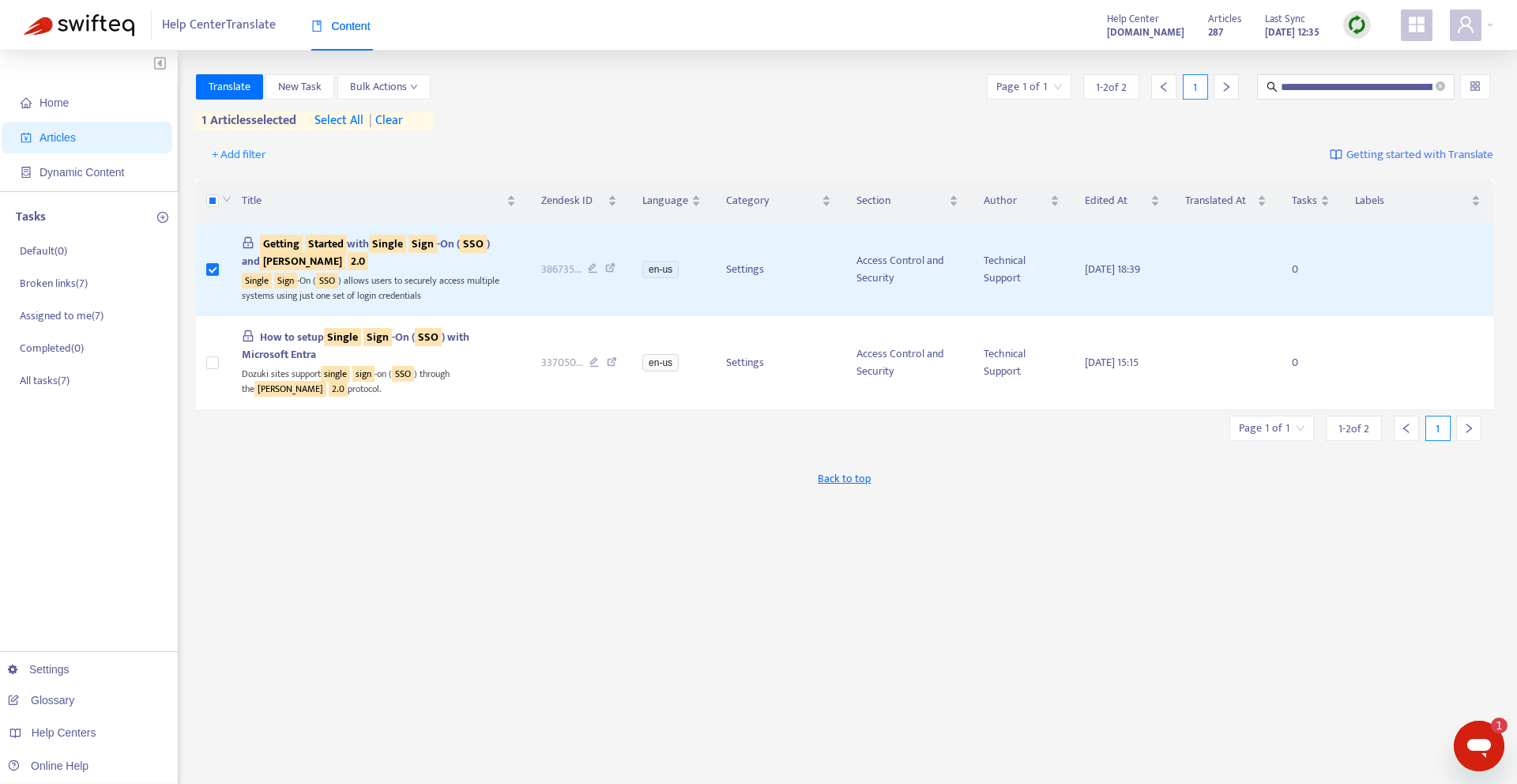
click at [1054, 542] on div "**********" at bounding box center [845, 537] width 1298 height 924
click at [253, 86] on button "Translate" at bounding box center [230, 87] width 67 height 26
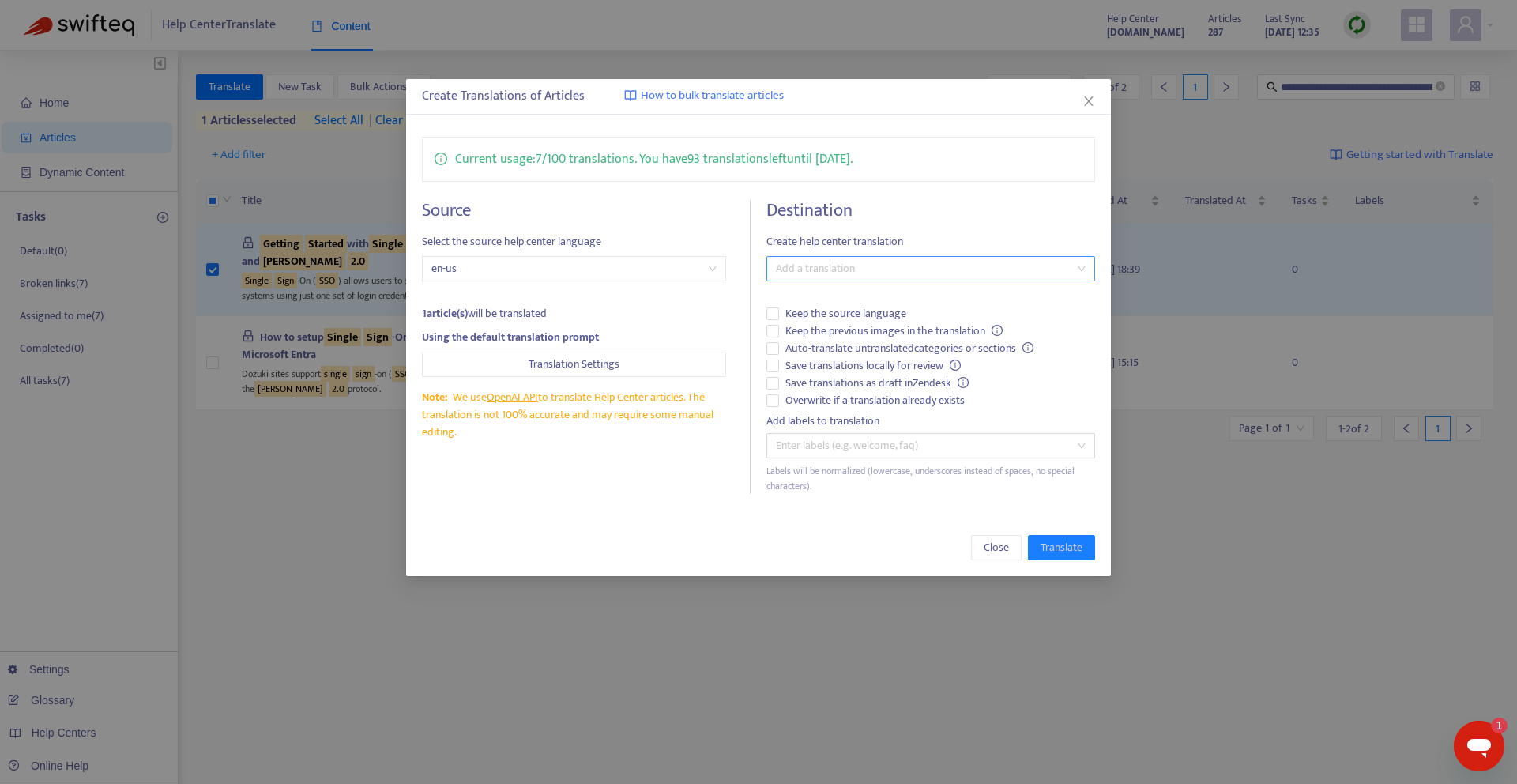
click at [811, 257] on div "Add a translation" at bounding box center [930, 269] width 329 height 26
drag, startPoint x: 817, startPoint y: 332, endPoint x: 1047, endPoint y: 531, distance: 304.1
click at [817, 332] on div "French ( fr )" at bounding box center [930, 326] width 303 height 18
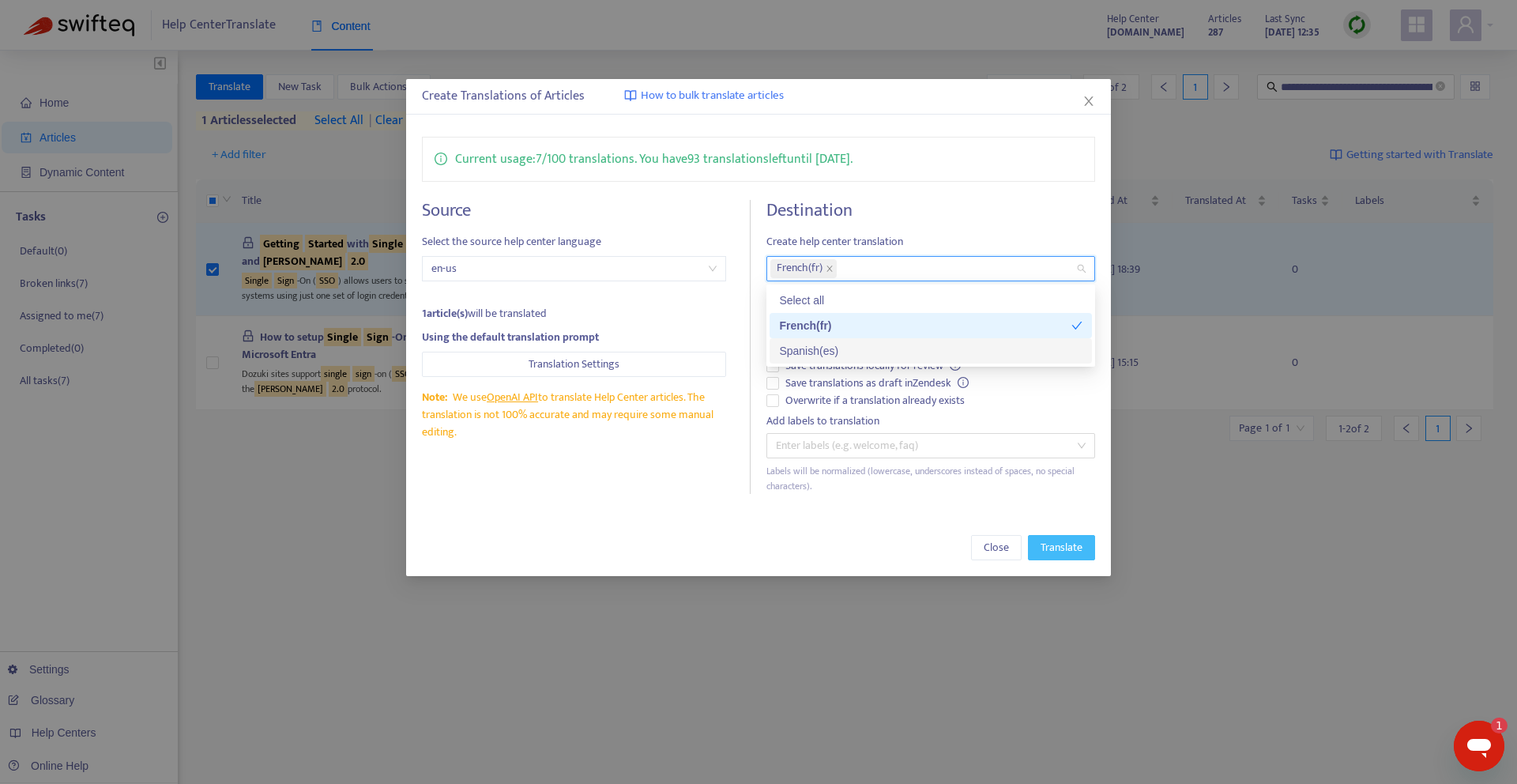
click at [1052, 537] on button "Translate" at bounding box center [1061, 548] width 67 height 26
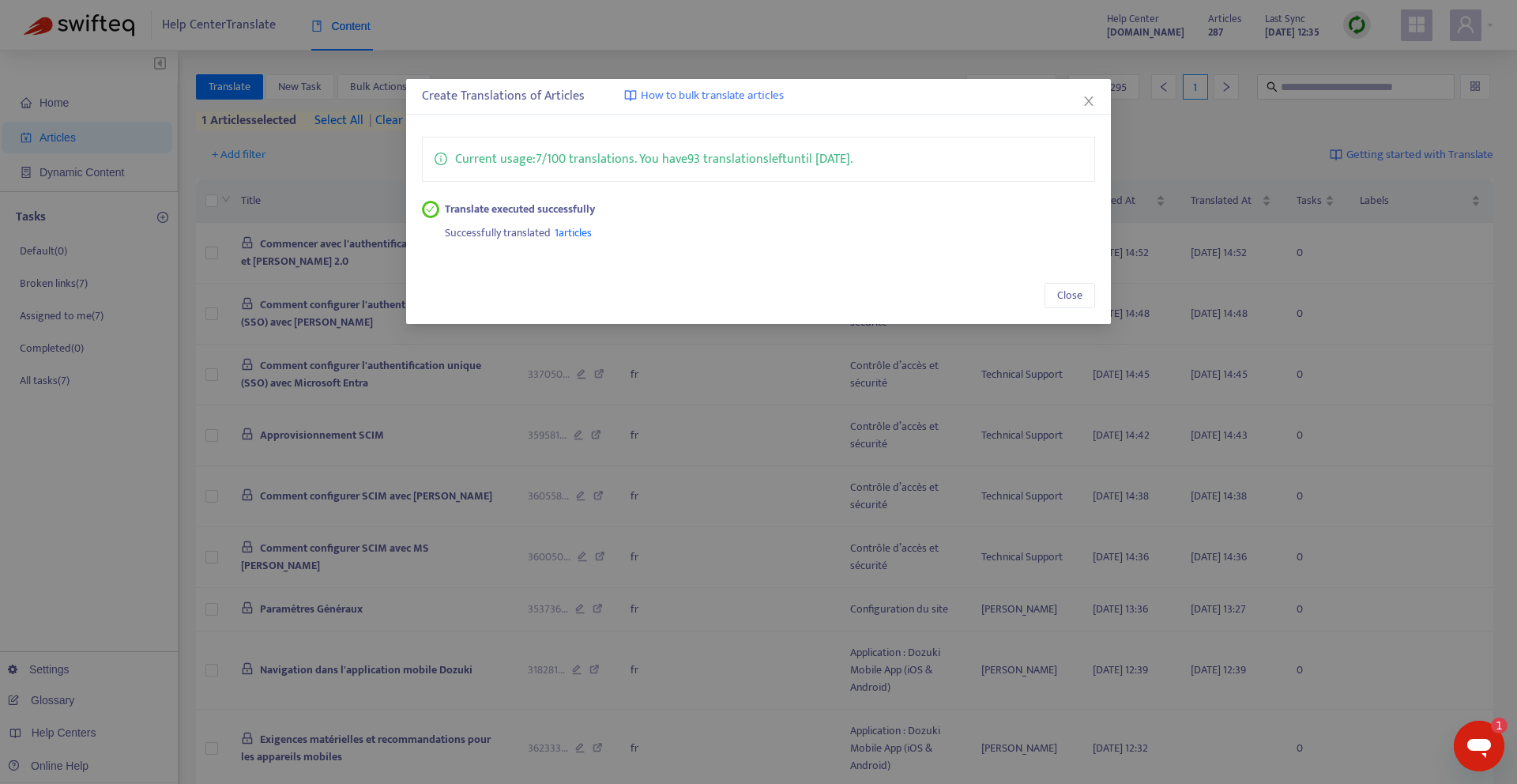
click at [1085, 101] on icon "close" at bounding box center [1088, 101] width 13 height 13
